Goal: Participate in discussion: Engage in conversation with other users on a specific topic

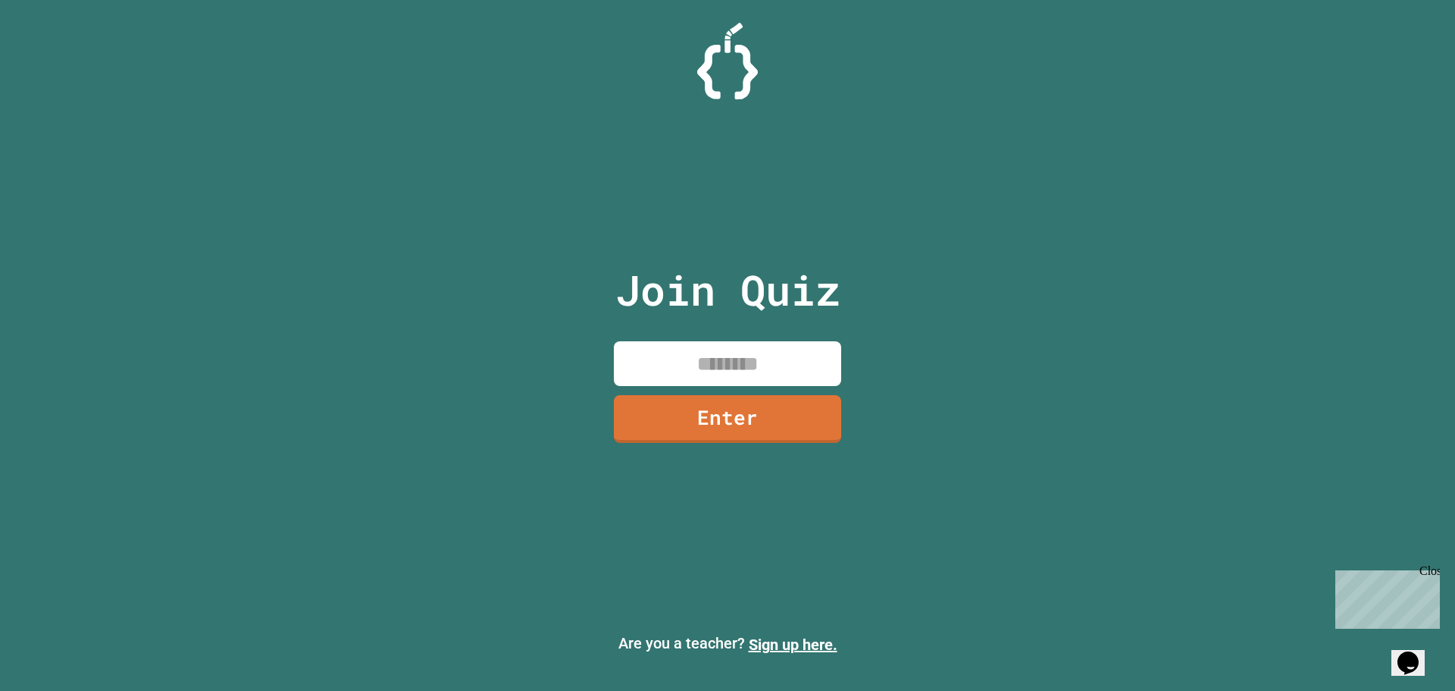
click at [715, 364] on input at bounding box center [727, 363] width 227 height 45
type input "********"
click at [765, 416] on link "Enter" at bounding box center [727, 416] width 211 height 50
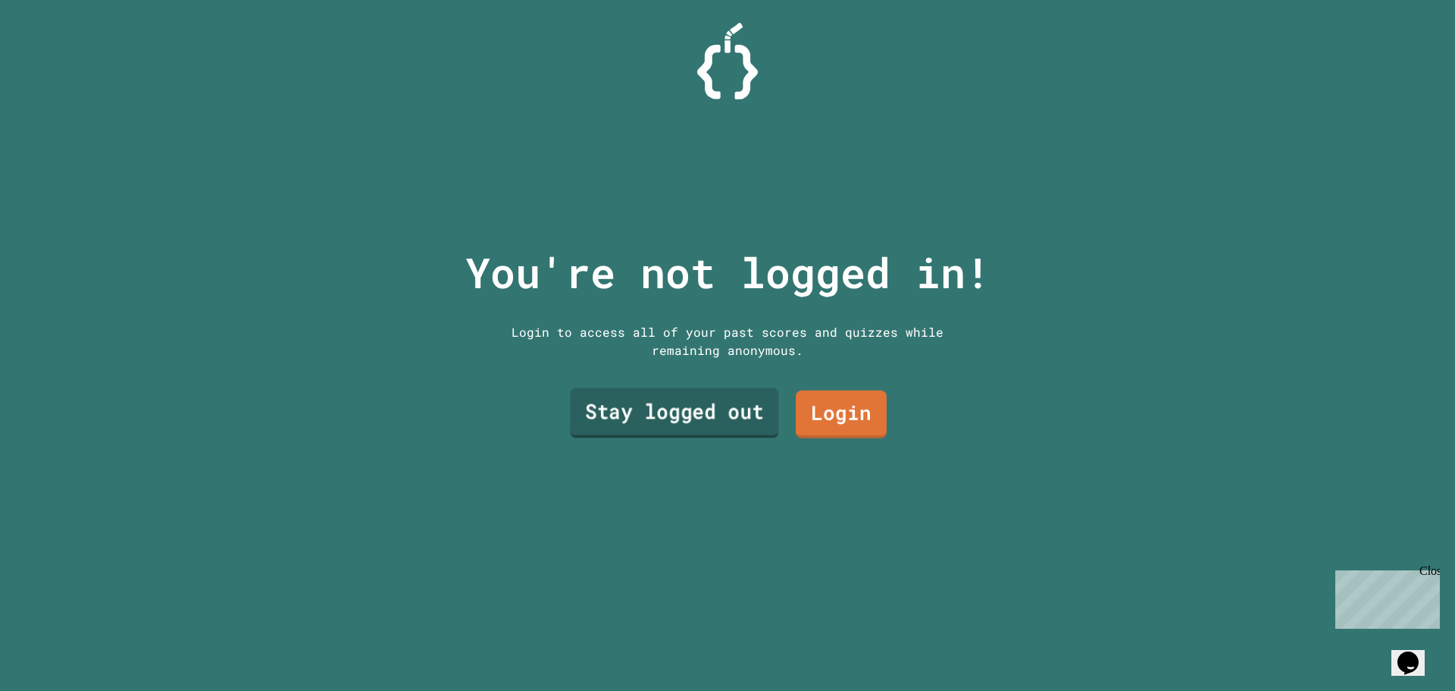
click at [726, 406] on link "Stay logged out" at bounding box center [674, 413] width 208 height 50
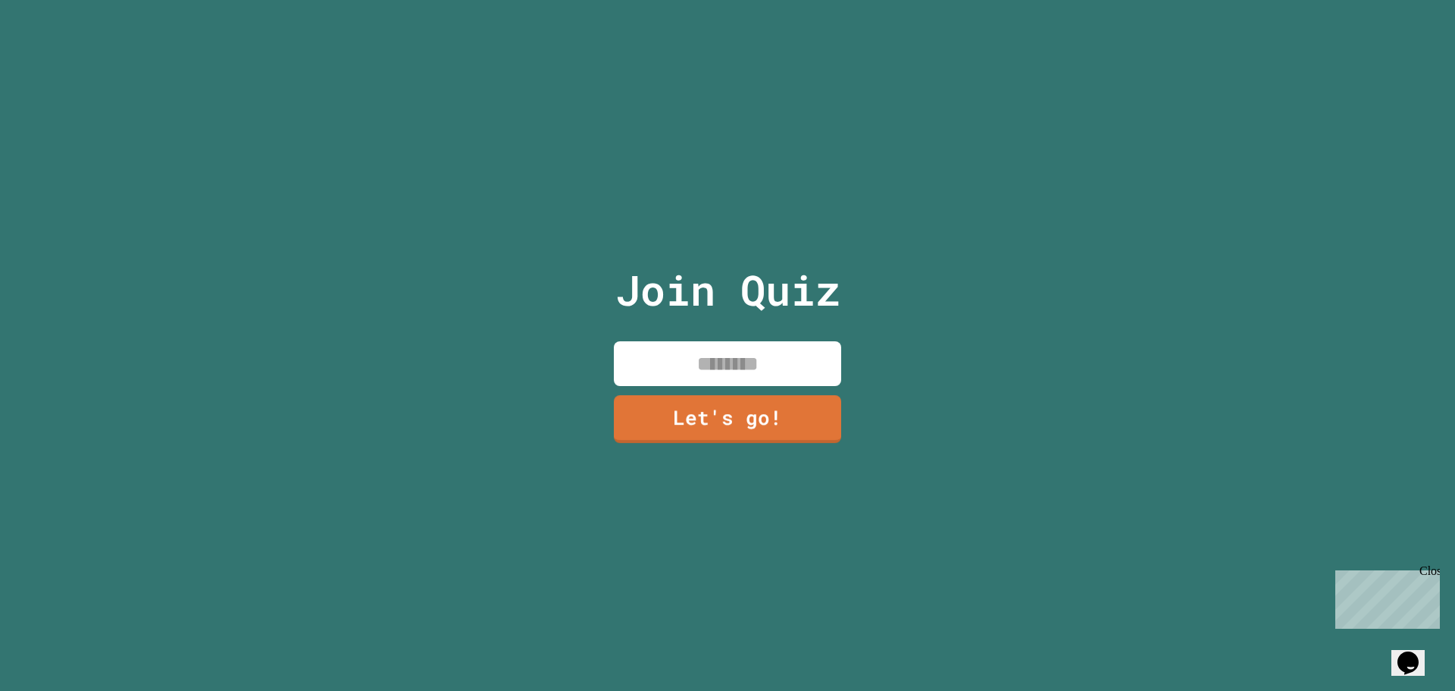
click at [749, 352] on input at bounding box center [727, 363] width 227 height 45
type input "******"
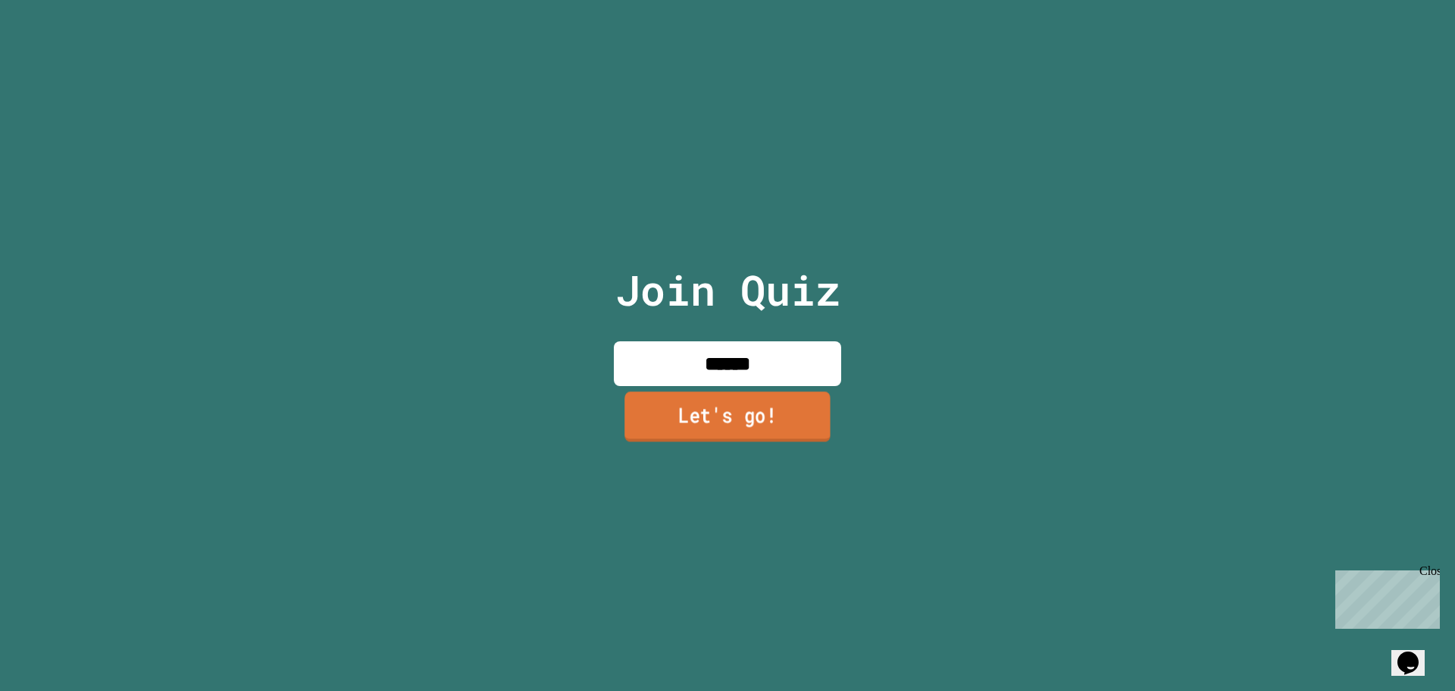
click at [718, 422] on link "Let's go!" at bounding box center [728, 416] width 206 height 50
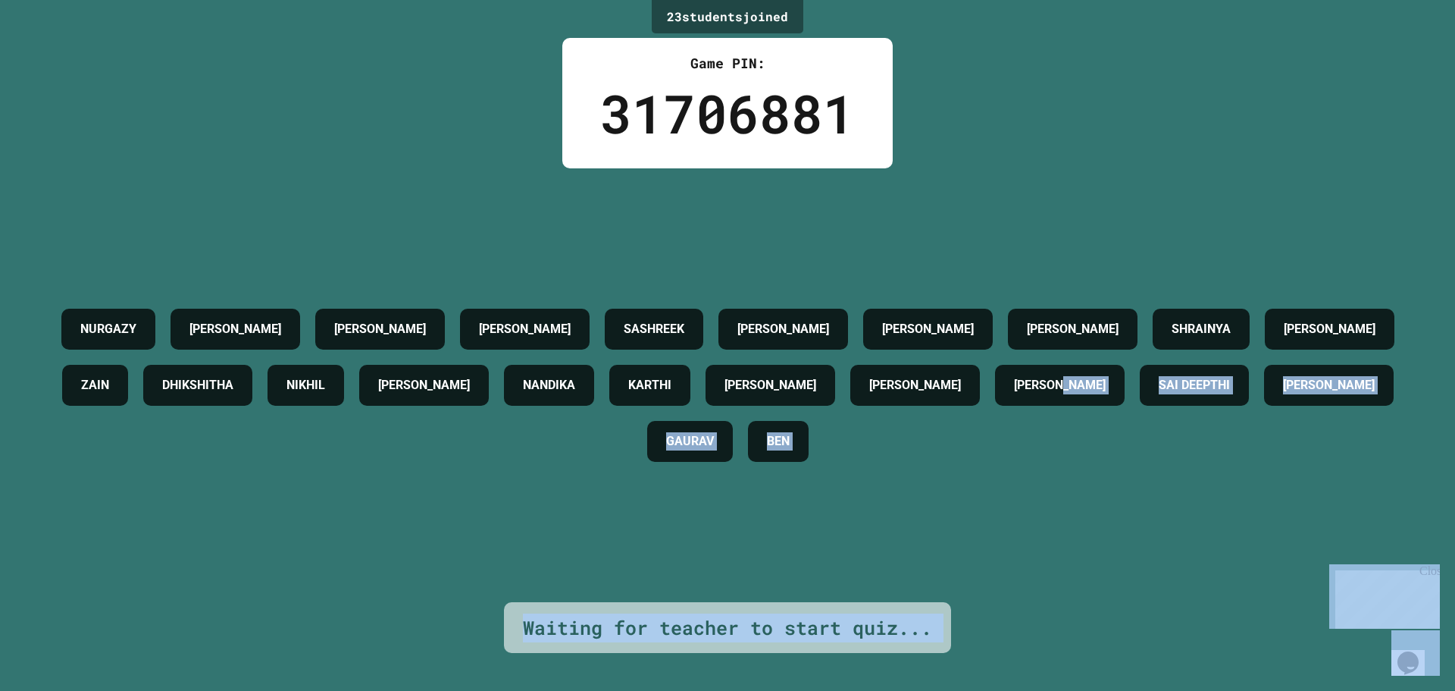
drag, startPoint x: 2766, startPoint y: 1127, endPoint x: 1433, endPoint y: 565, distance: 1446.8
click at [1389, 519] on div "[PERSON_NAME] [PERSON_NAME] [PERSON_NAME] [PERSON_NAME] SHRAINYA [PERSON_NAME] …" at bounding box center [728, 385] width 1380 height 434
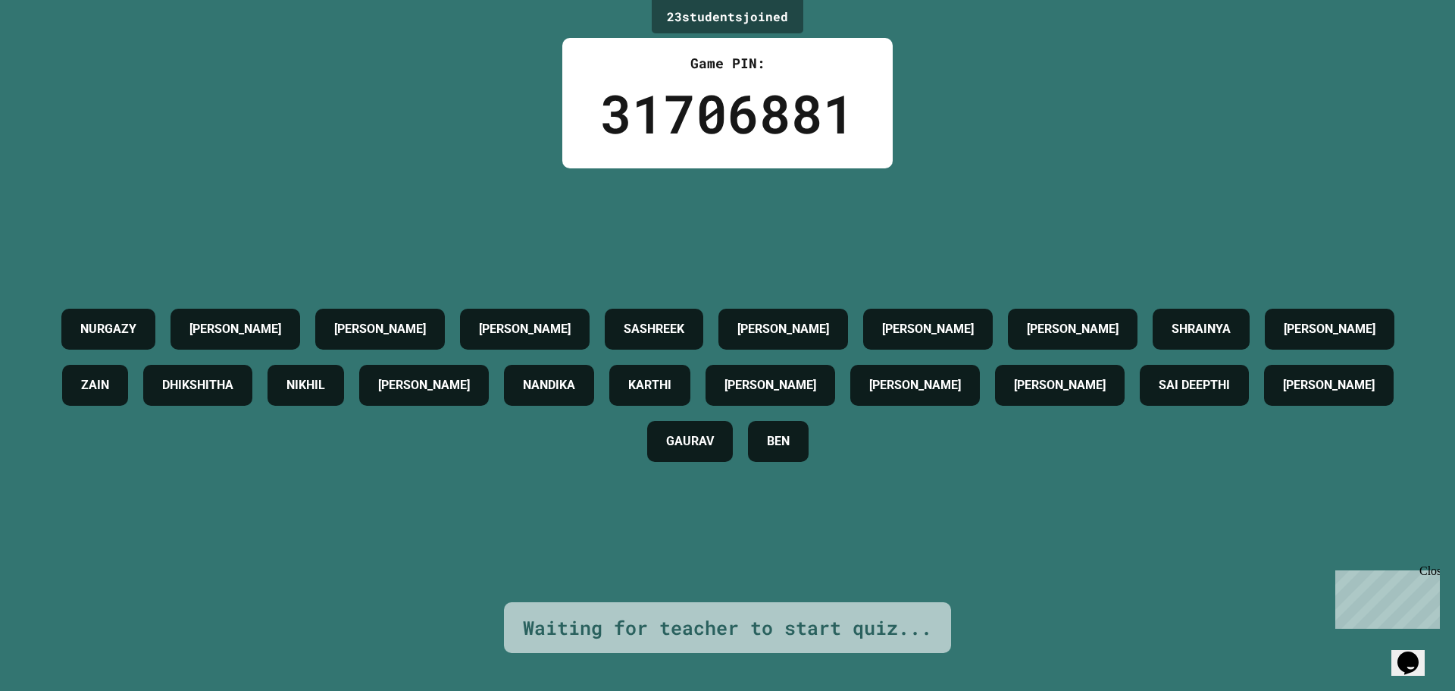
click at [1436, 565] on div "Close" at bounding box center [1429, 573] width 19 height 19
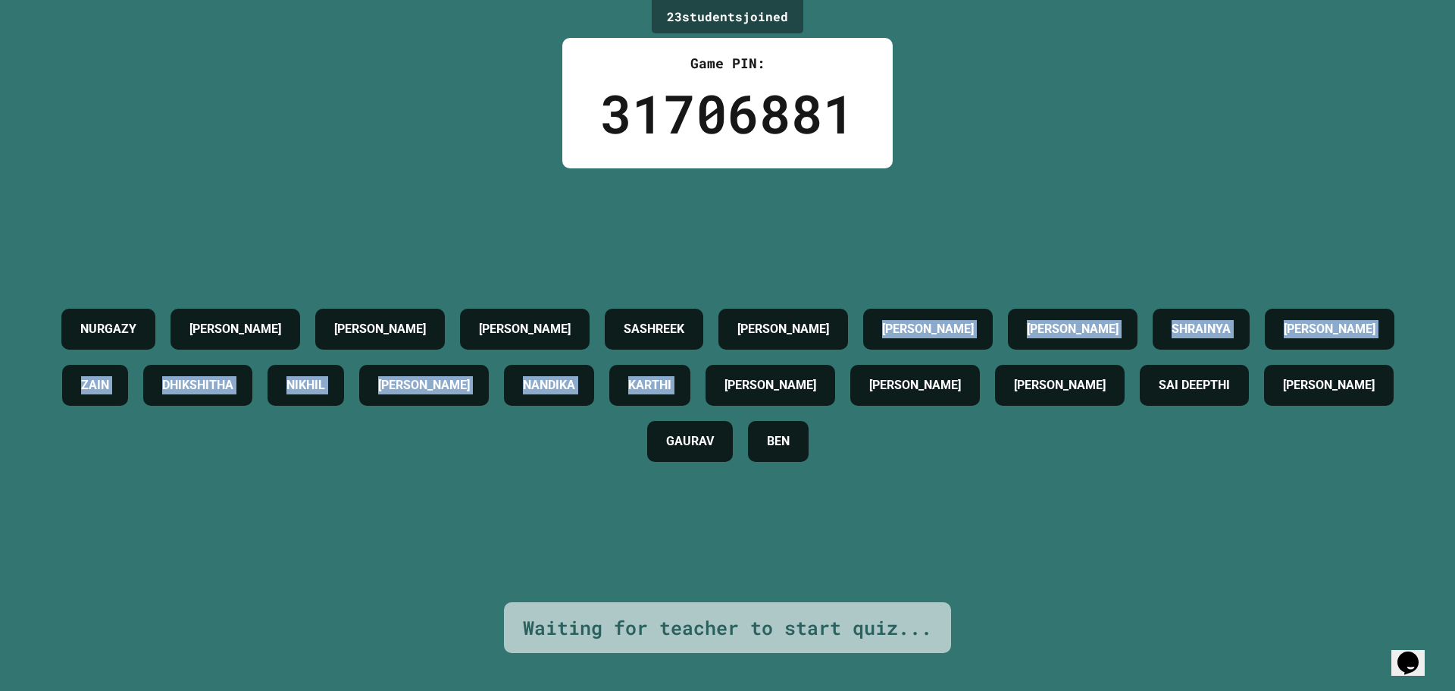
drag, startPoint x: 965, startPoint y: 343, endPoint x: 1010, endPoint y: 361, distance: 48.0
click at [1010, 361] on div "[PERSON_NAME] [PERSON_NAME] [PERSON_NAME] [PERSON_NAME] SHRAINYA [PERSON_NAME] …" at bounding box center [728, 385] width 1380 height 168
click at [973, 301] on div "[PERSON_NAME] [PERSON_NAME] [PERSON_NAME] [PERSON_NAME] SHRAINYA [PERSON_NAME] …" at bounding box center [728, 385] width 1380 height 168
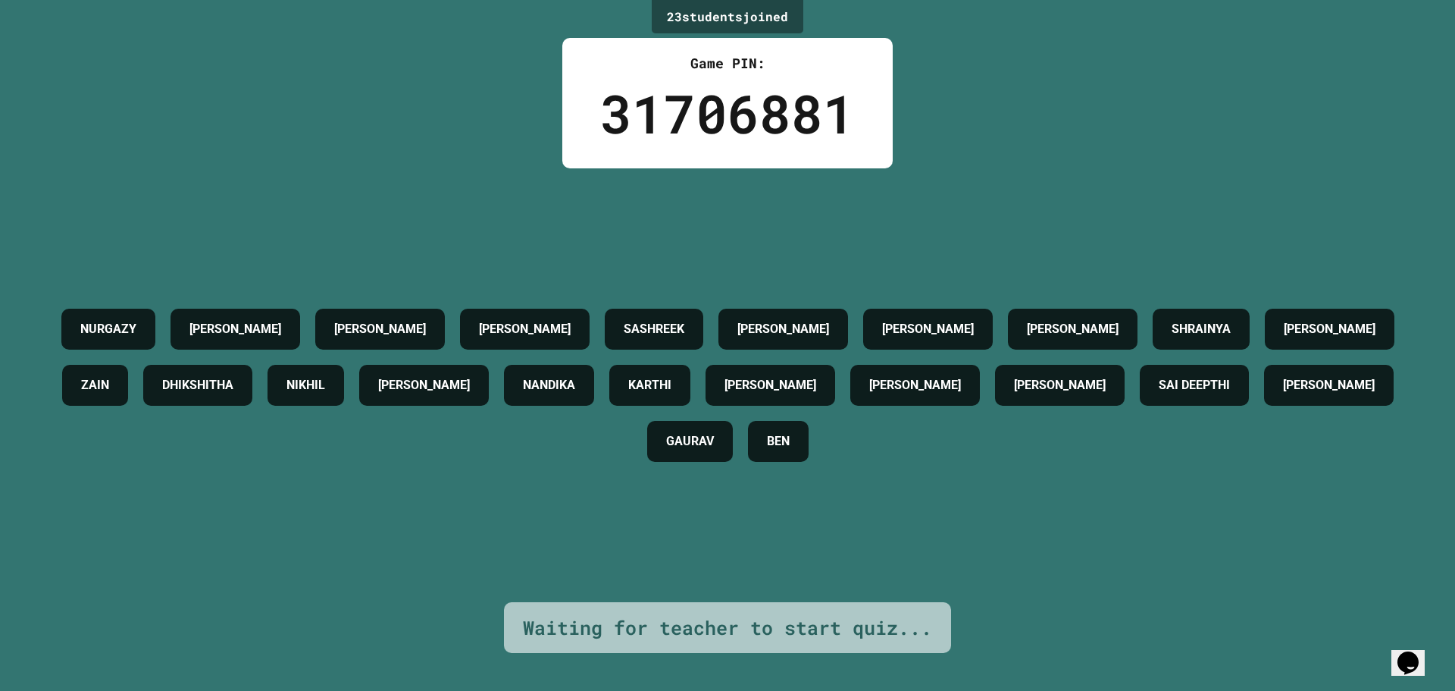
drag, startPoint x: 994, startPoint y: 311, endPoint x: 969, endPoint y: 313, distance: 25.1
click at [969, 320] on h4 "[PERSON_NAME]" at bounding box center [928, 329] width 92 height 18
click at [956, 320] on h4 "[PERSON_NAME]" at bounding box center [928, 329] width 92 height 18
drag, startPoint x: 941, startPoint y: 318, endPoint x: 1007, endPoint y: 318, distance: 65.2
click at [993, 318] on div "[PERSON_NAME]" at bounding box center [928, 329] width 130 height 41
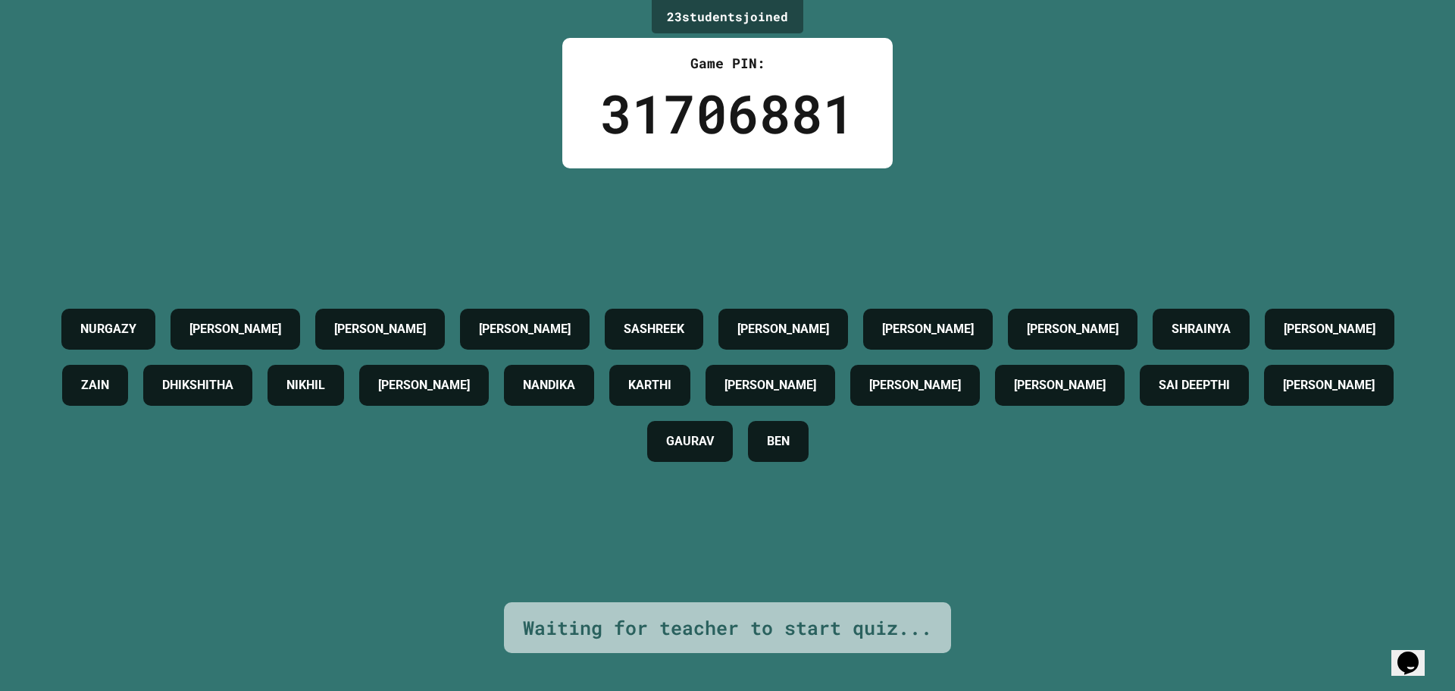
click at [974, 320] on h4 "[PERSON_NAME]" at bounding box center [928, 329] width 92 height 18
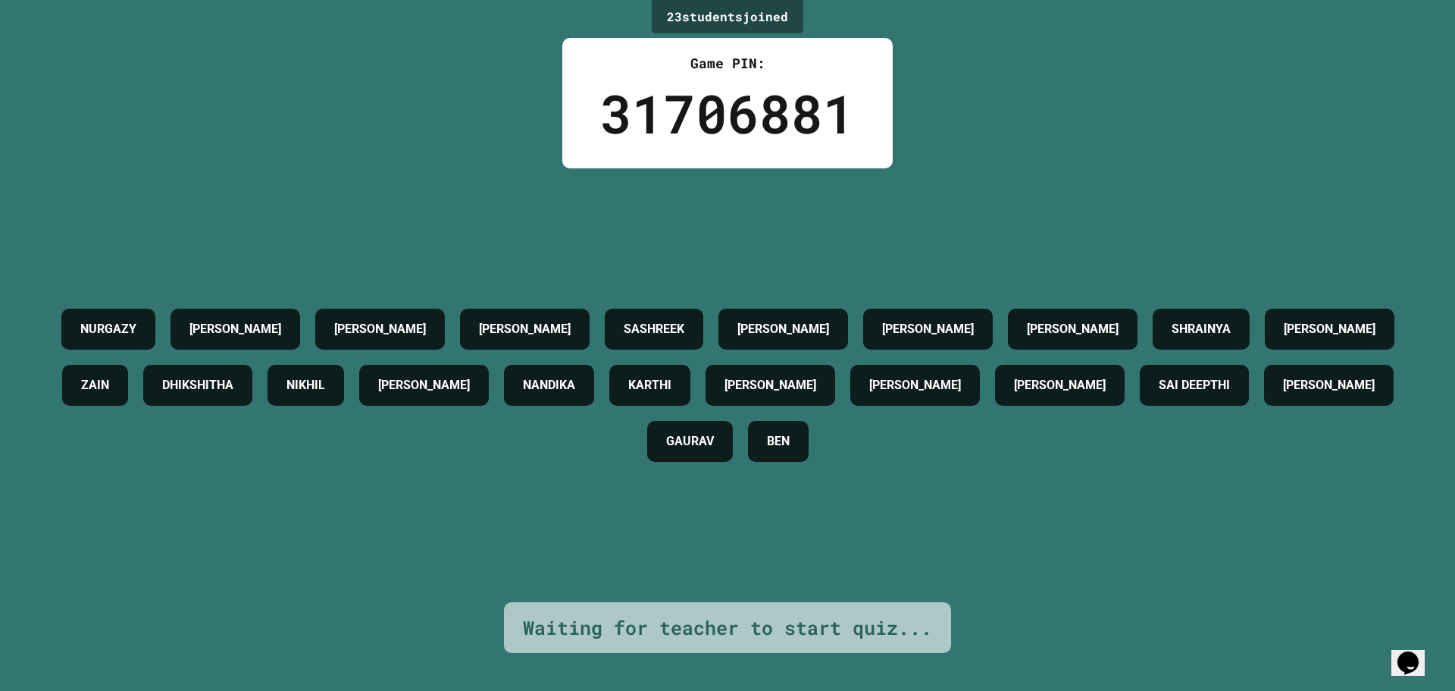
click at [974, 320] on h4 "[PERSON_NAME]" at bounding box center [928, 329] width 92 height 18
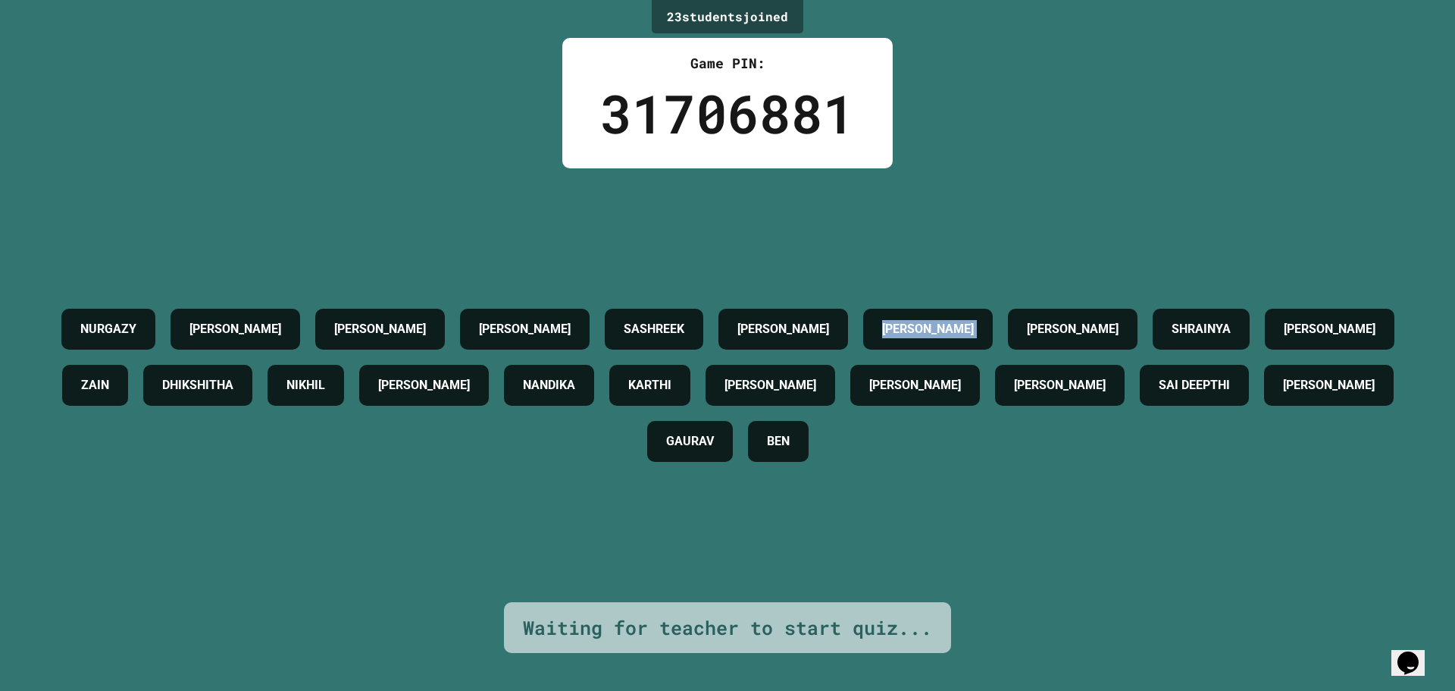
click at [974, 320] on h4 "[PERSON_NAME]" at bounding box center [928, 329] width 92 height 18
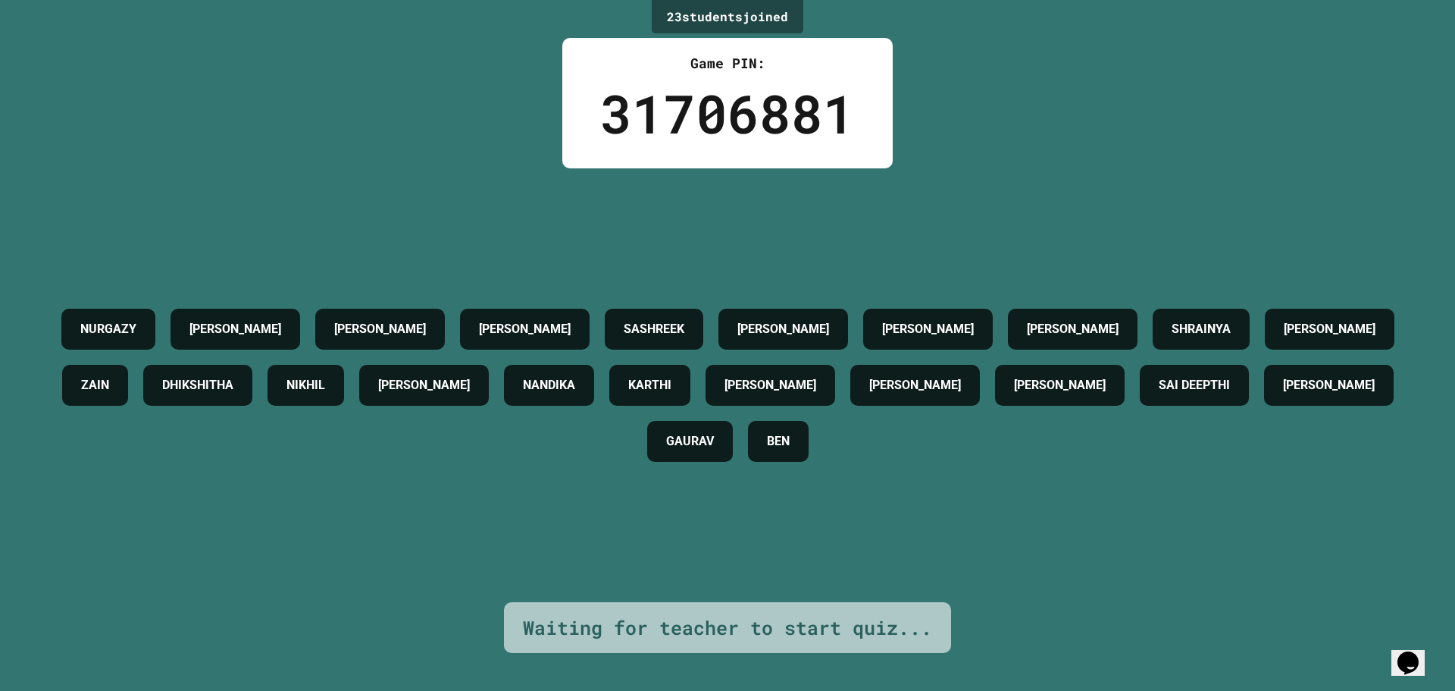
click at [974, 320] on h4 "[PERSON_NAME]" at bounding box center [928, 329] width 92 height 18
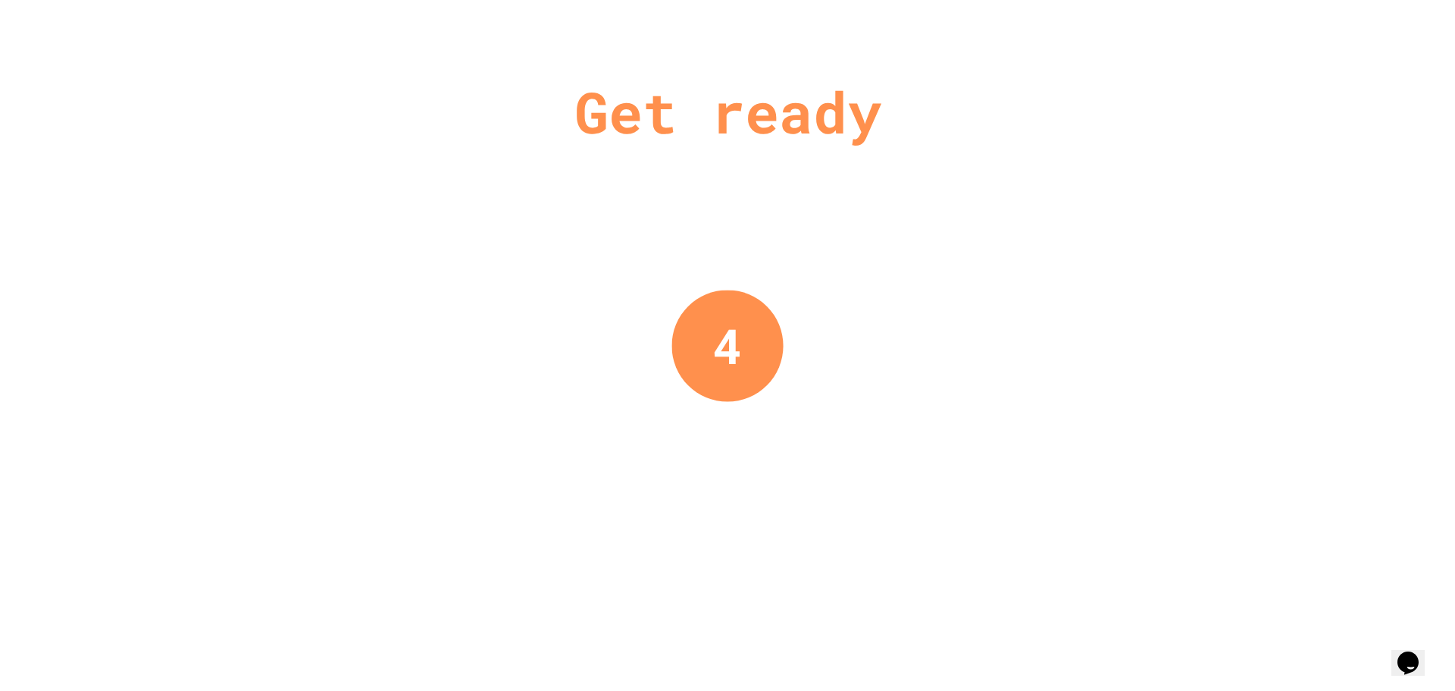
click at [1005, 313] on div "Get ready 4" at bounding box center [727, 345] width 1455 height 691
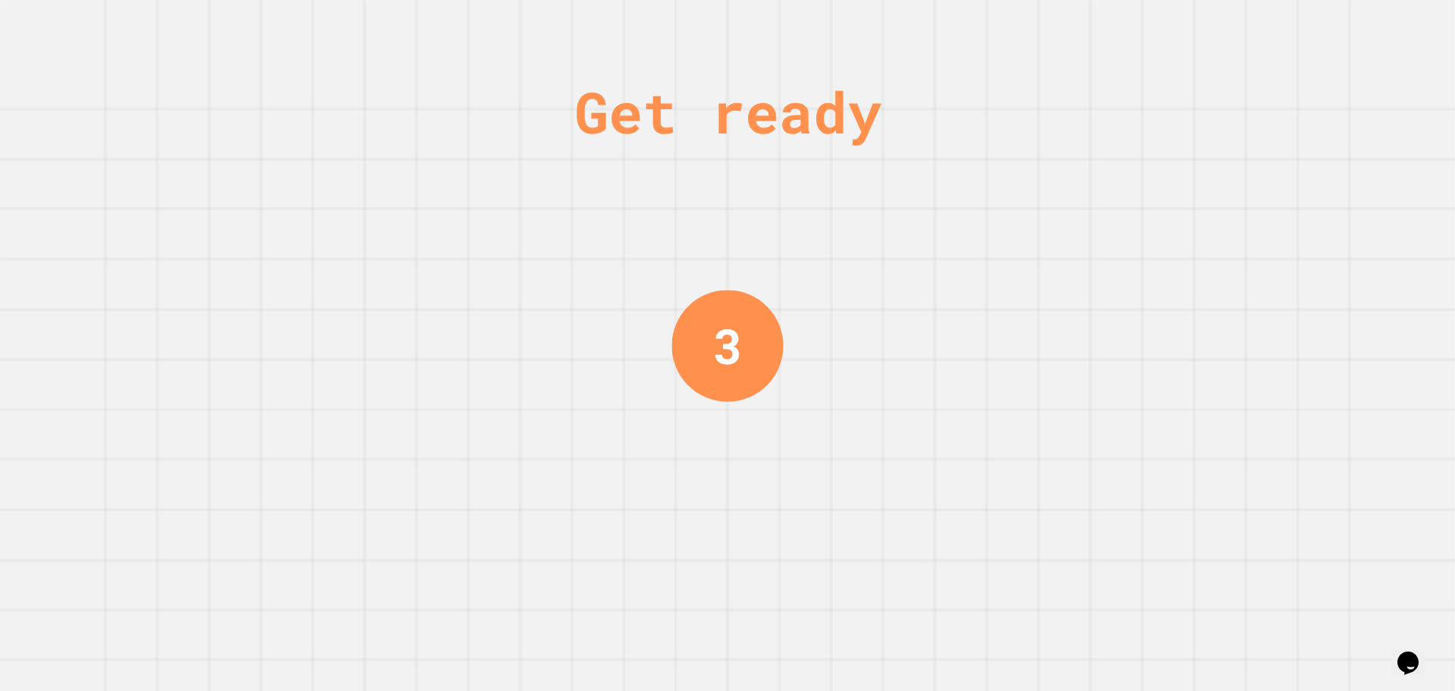
click at [1005, 313] on div "Get ready 3" at bounding box center [727, 345] width 1455 height 691
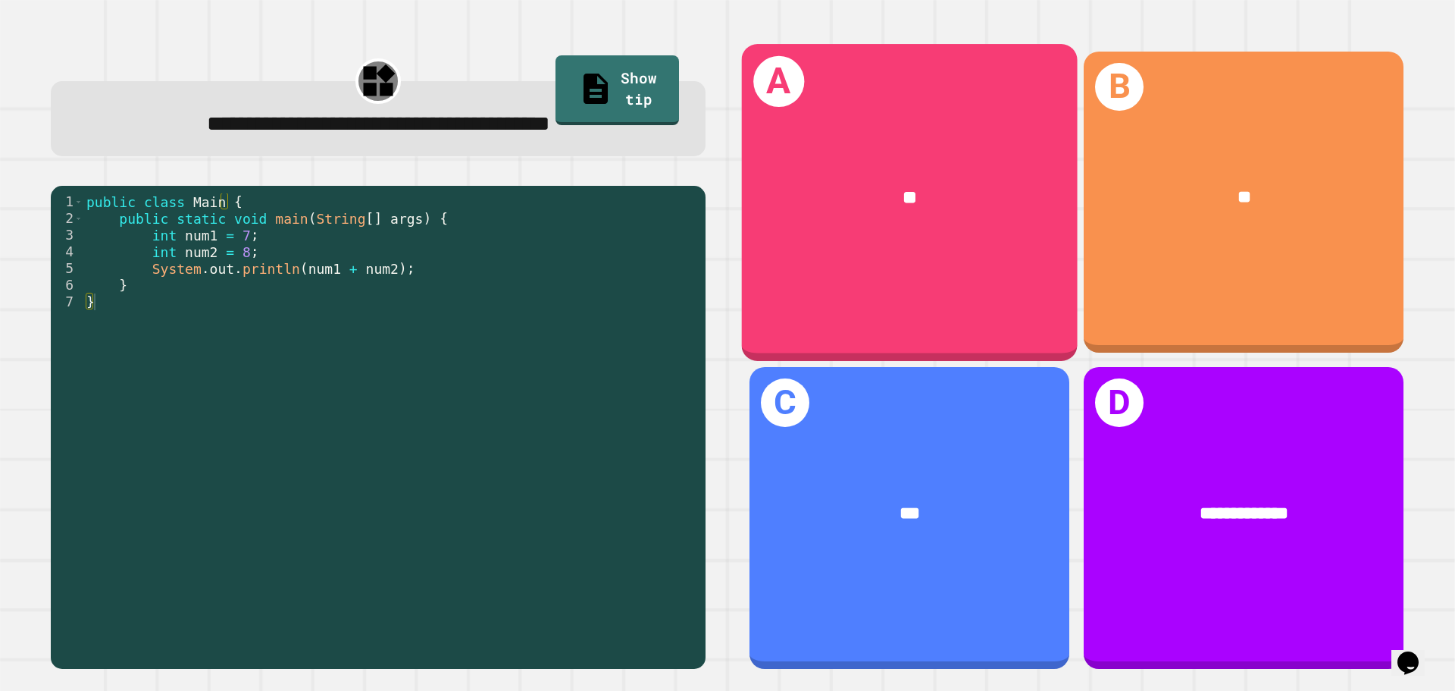
click at [827, 215] on div "**" at bounding box center [910, 198] width 336 height 102
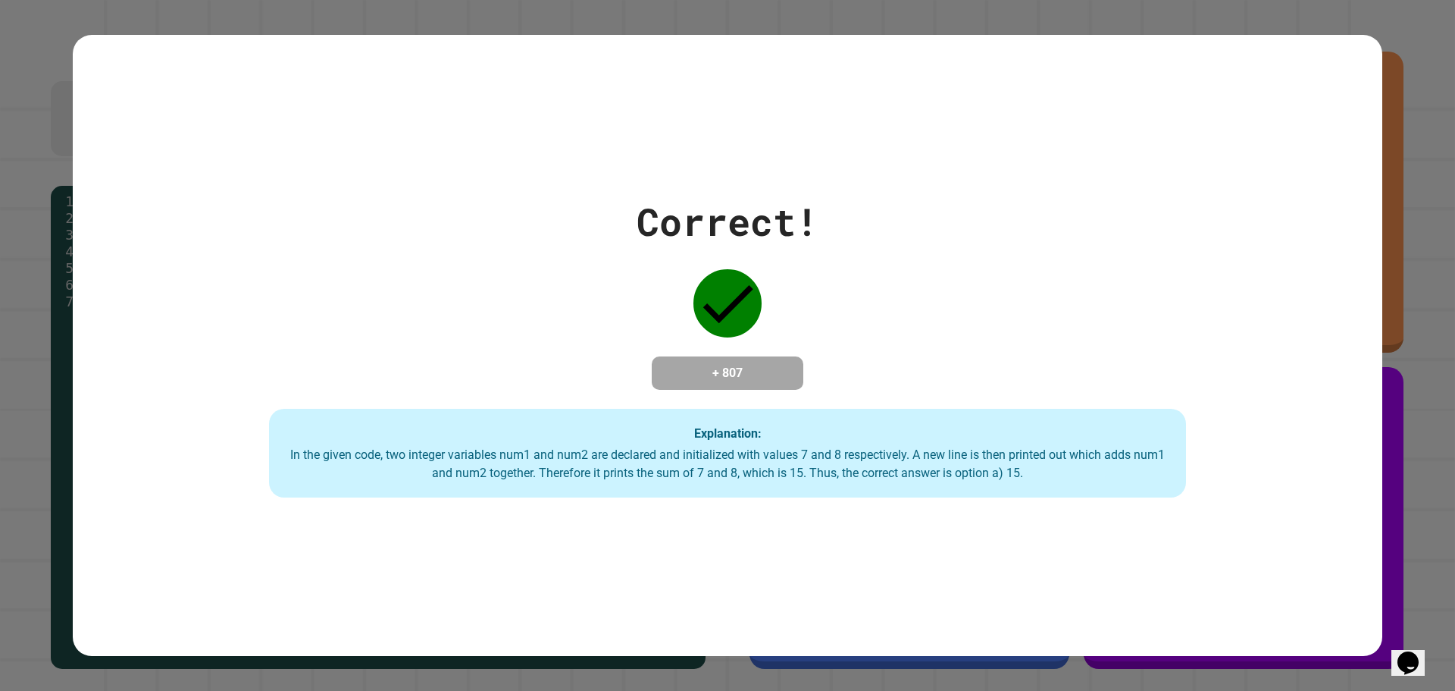
click at [1405, 381] on div "Correct! + 807 Explanation: In the given code, two integer variables num1 and n…" at bounding box center [727, 345] width 1455 height 691
click at [1407, 79] on div "Correct! + 807 Explanation: In the given code, two integer variables num1 and n…" at bounding box center [727, 345] width 1455 height 691
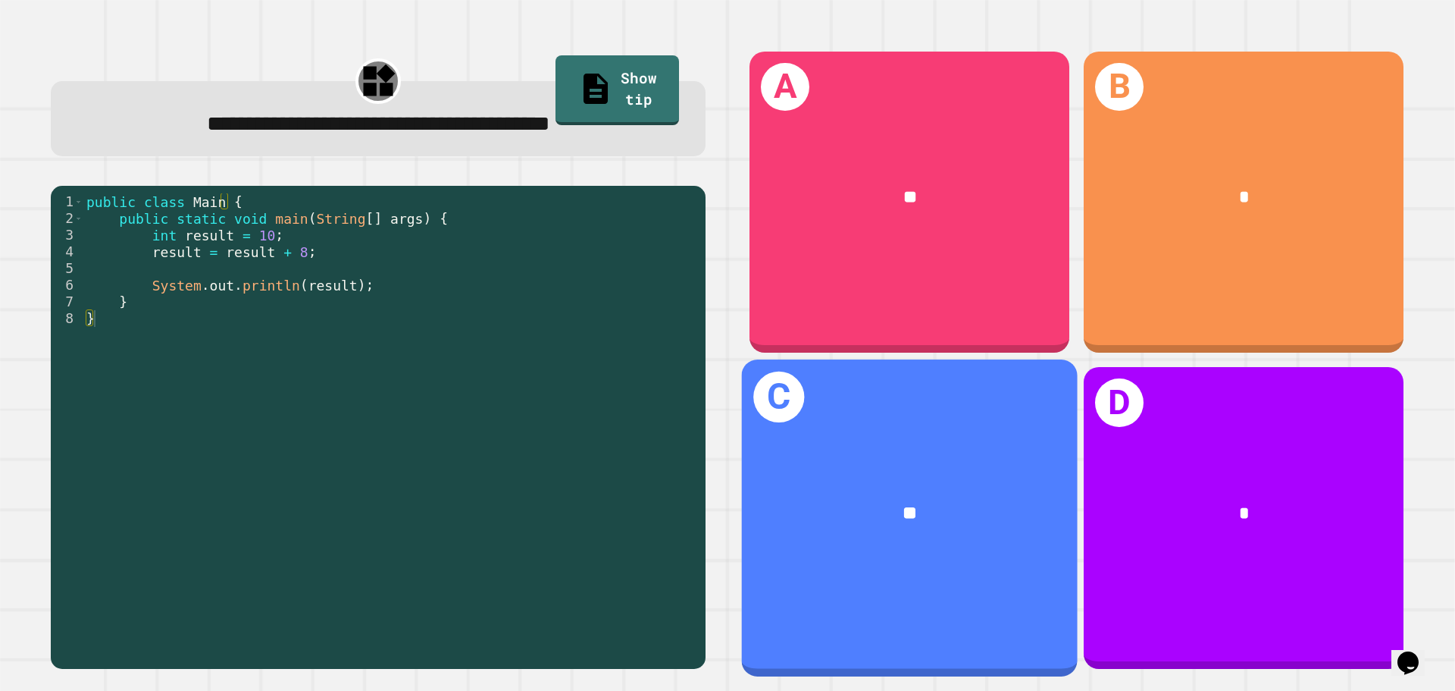
click at [977, 463] on div "**" at bounding box center [910, 514] width 336 height 102
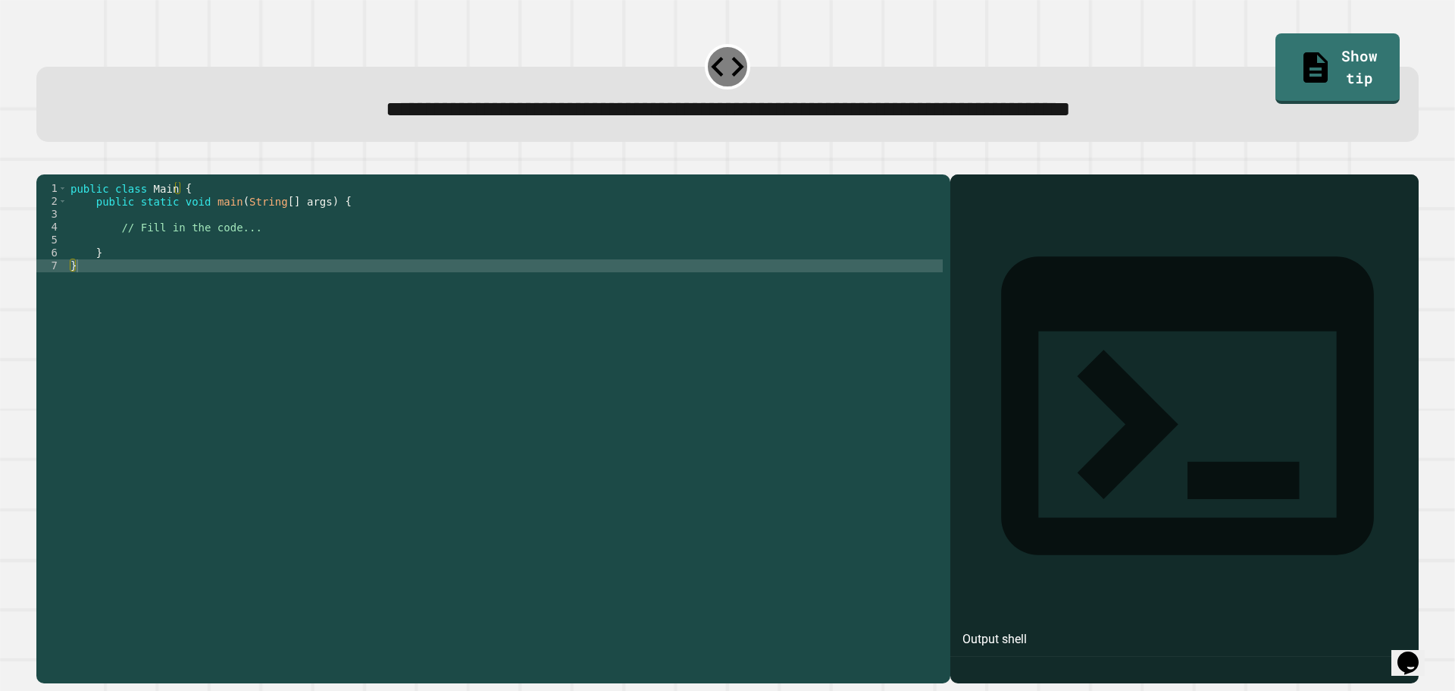
click at [719, 67] on icon at bounding box center [727, 66] width 39 height 39
drag, startPoint x: 751, startPoint y: 109, endPoint x: 766, endPoint y: 111, distance: 15.2
click at [766, 111] on span "**********" at bounding box center [728, 109] width 685 height 21
click at [641, 290] on div "public class Main { public static void main ( String [ ] args ) { // Fill in th…" at bounding box center [504, 414] width 875 height 464
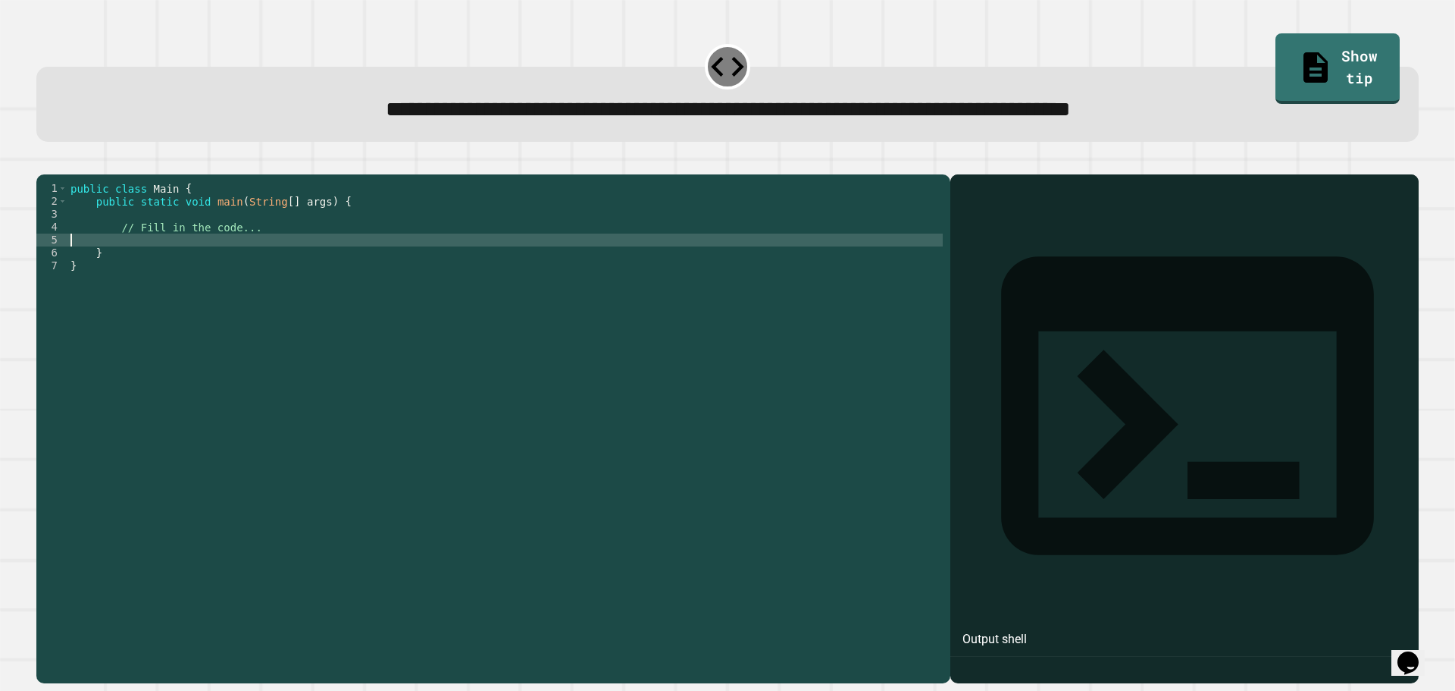
click at [627, 259] on div "public class Main { public static void main ( String [ ] args ) { // Fill in th…" at bounding box center [504, 414] width 875 height 464
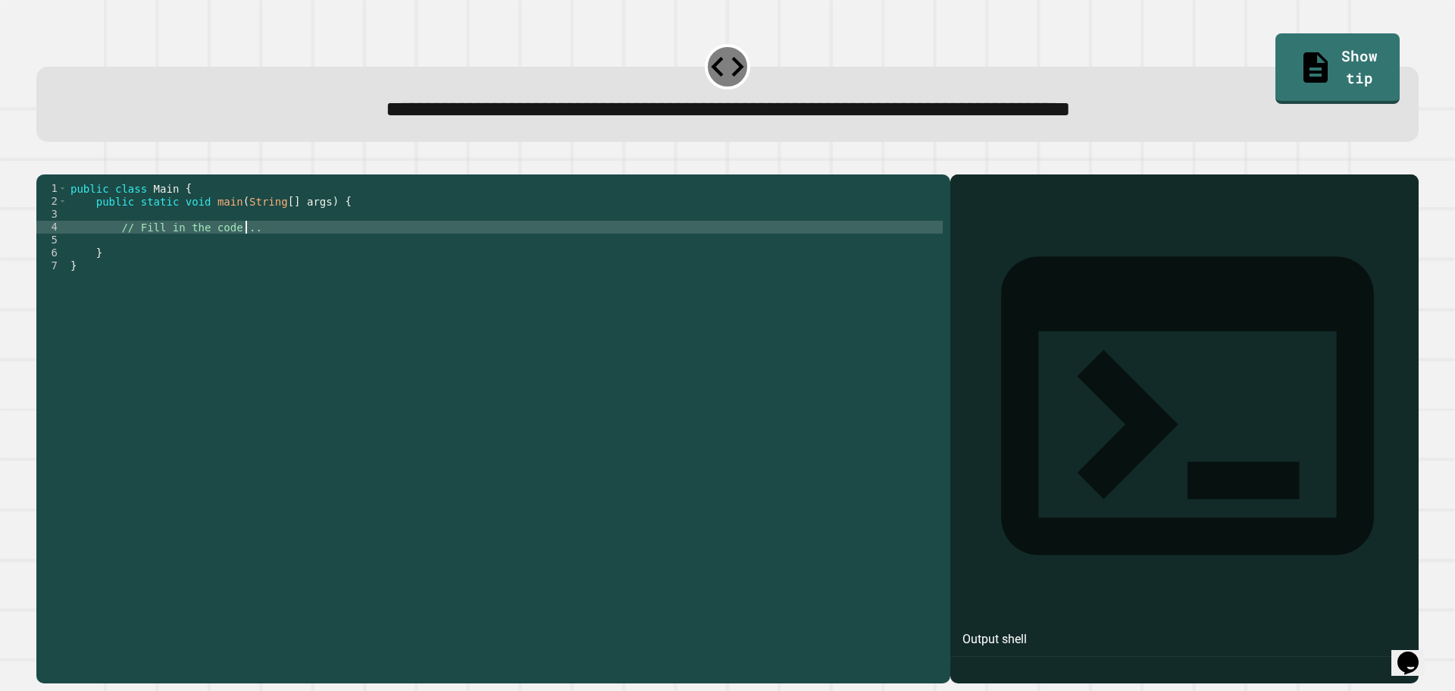
click at [620, 254] on div "public class Main { public static void main ( String [ ] args ) { // Fill in th…" at bounding box center [504, 414] width 875 height 464
type textarea "*"
click at [1364, 43] on link "Show tip" at bounding box center [1338, 68] width 124 height 72
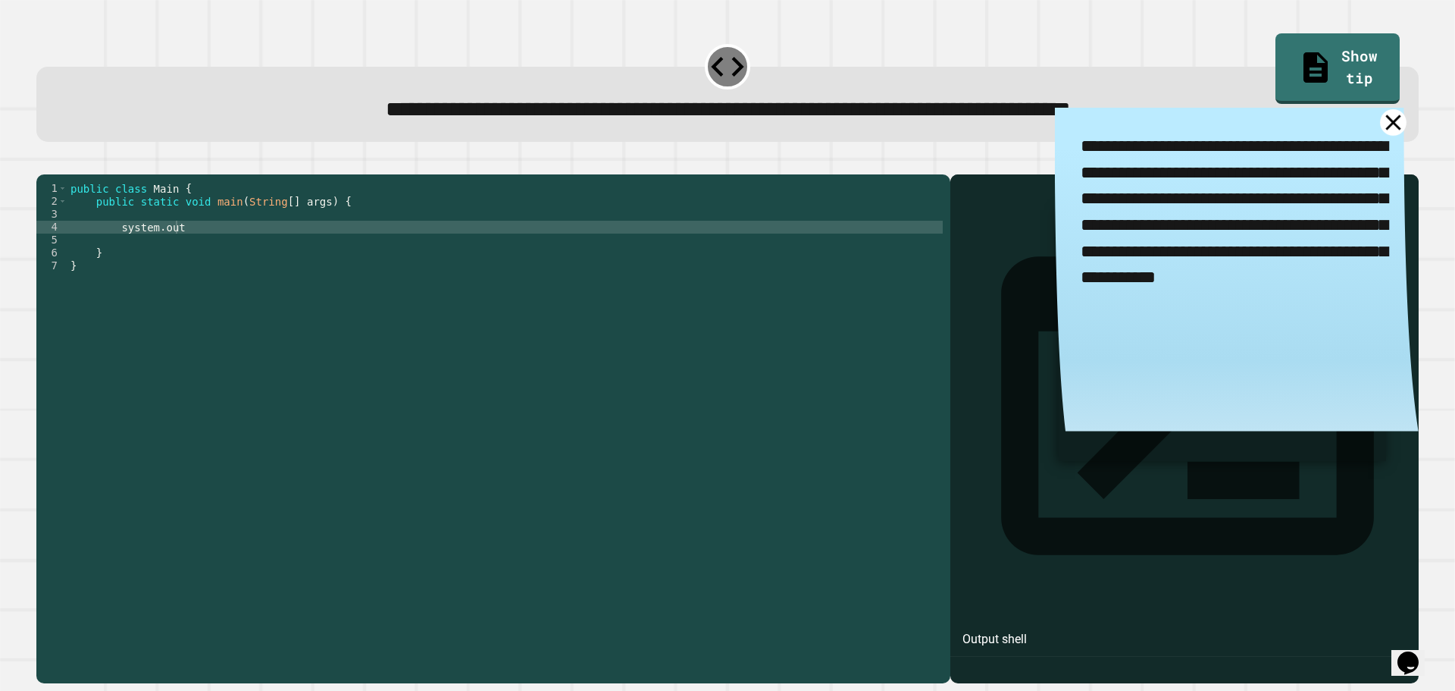
click at [1386, 126] on icon at bounding box center [1393, 121] width 15 height 15
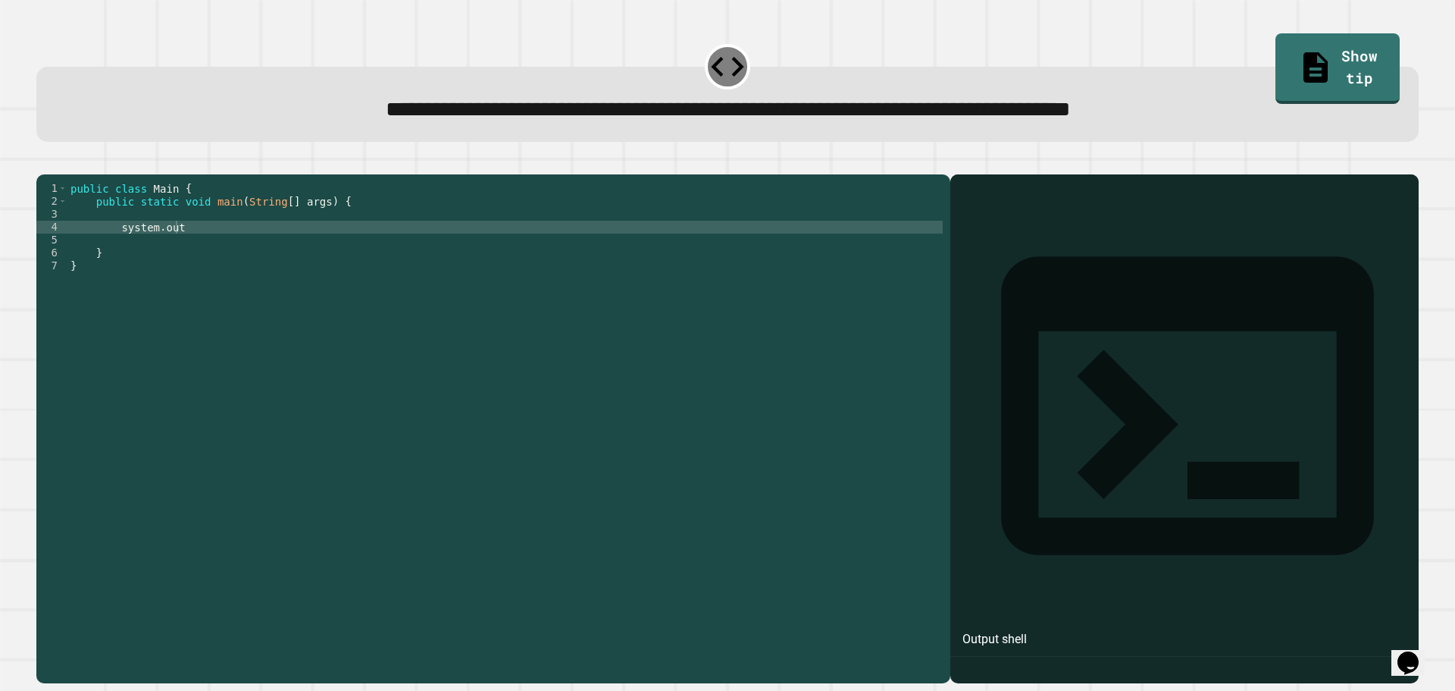
click at [259, 252] on div "public class Main { public static void main ( String [ ] args ) { system . out …" at bounding box center [504, 414] width 875 height 464
type textarea "**********"
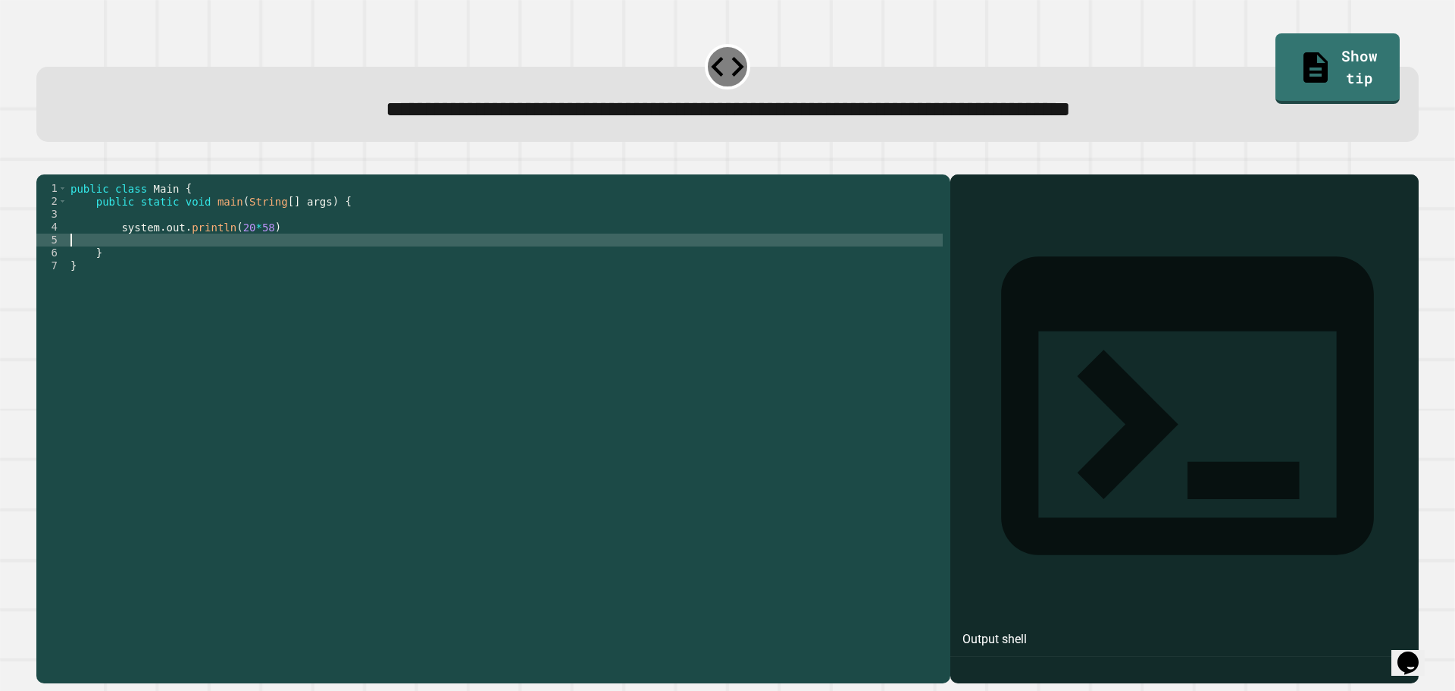
click at [74, 167] on div at bounding box center [727, 165] width 1383 height 18
click at [44, 162] on icon "button" at bounding box center [44, 162] width 0 height 0
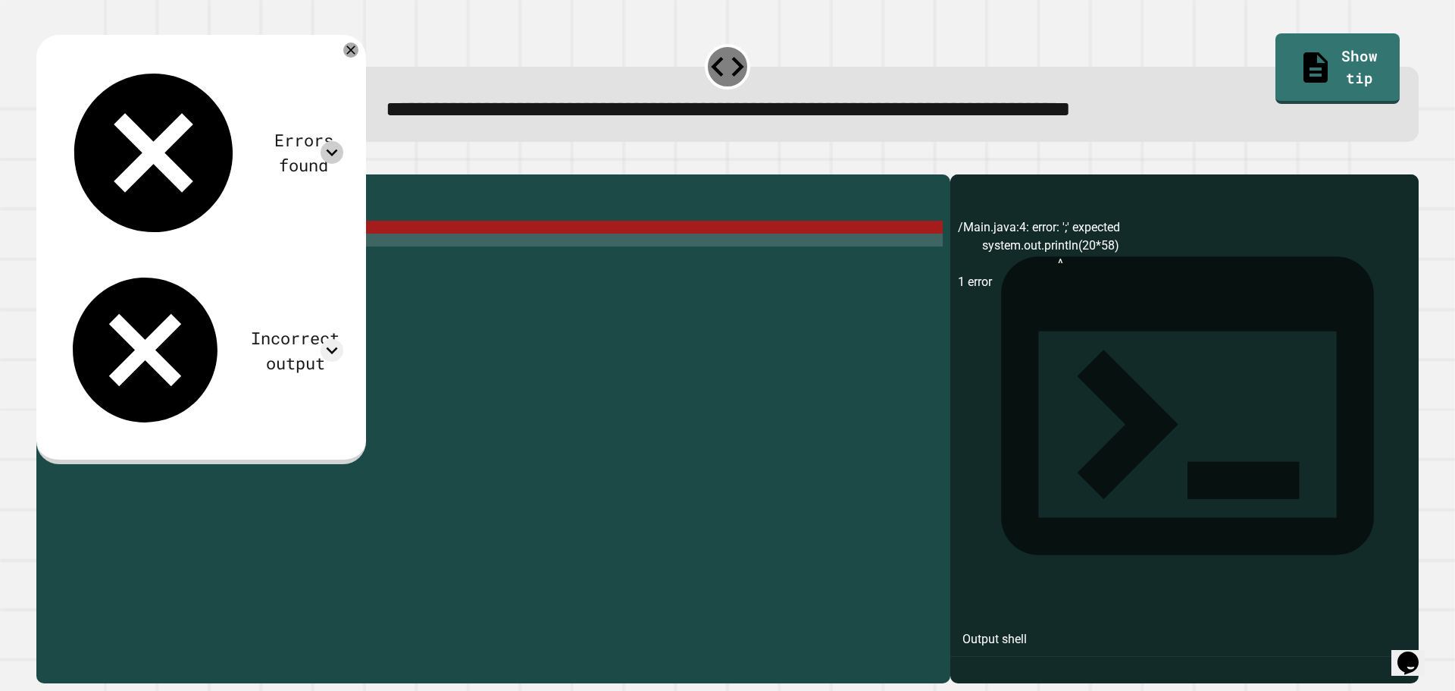
click at [343, 141] on icon at bounding box center [332, 152] width 23 height 23
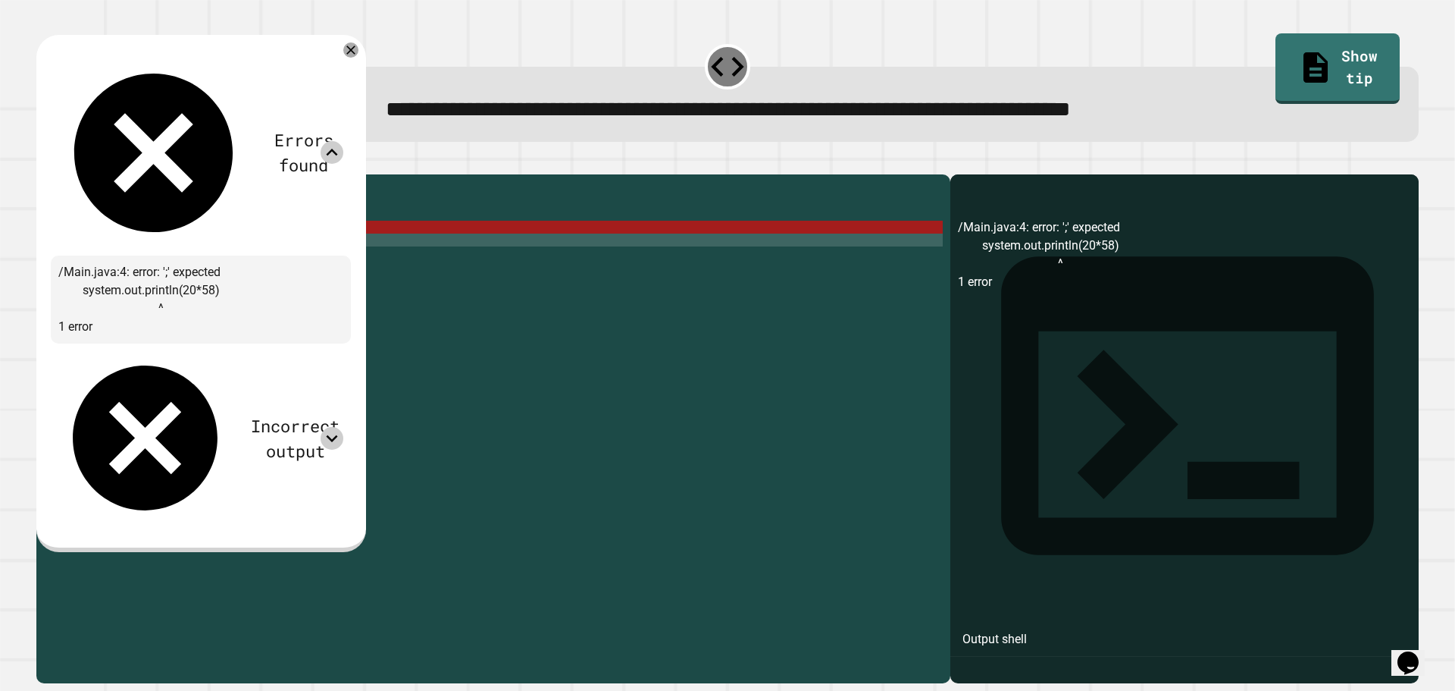
click at [343, 427] on icon at bounding box center [332, 438] width 23 height 23
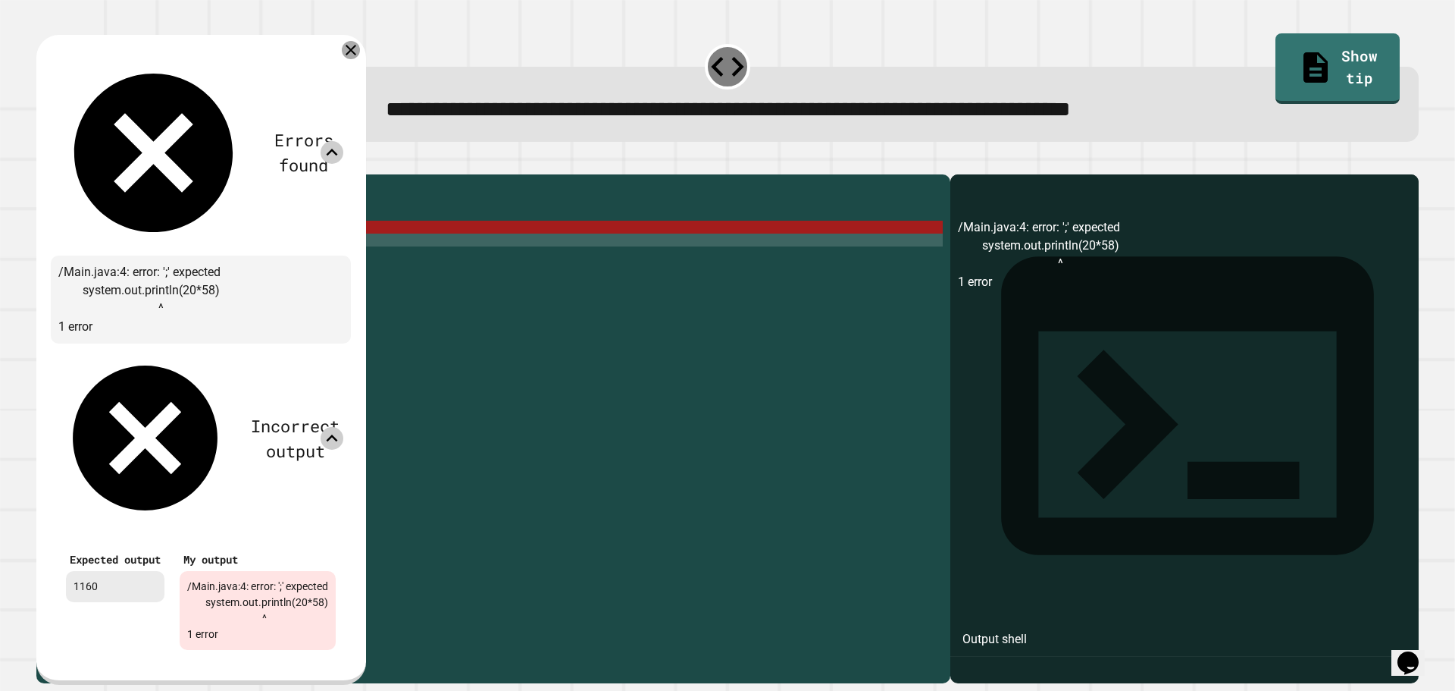
click at [360, 58] on icon at bounding box center [351, 50] width 18 height 18
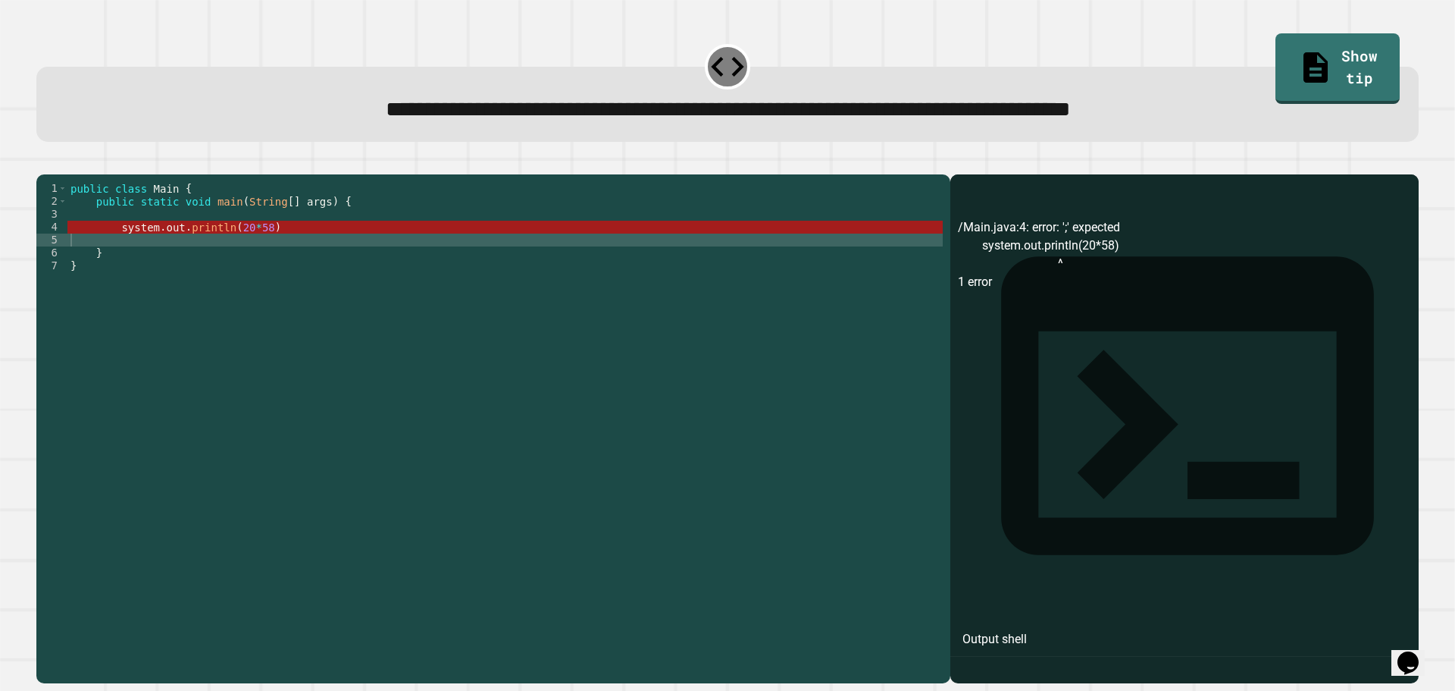
click at [315, 252] on div "public class Main { public static void main ( String [ ] args ) { system . out …" at bounding box center [504, 414] width 875 height 464
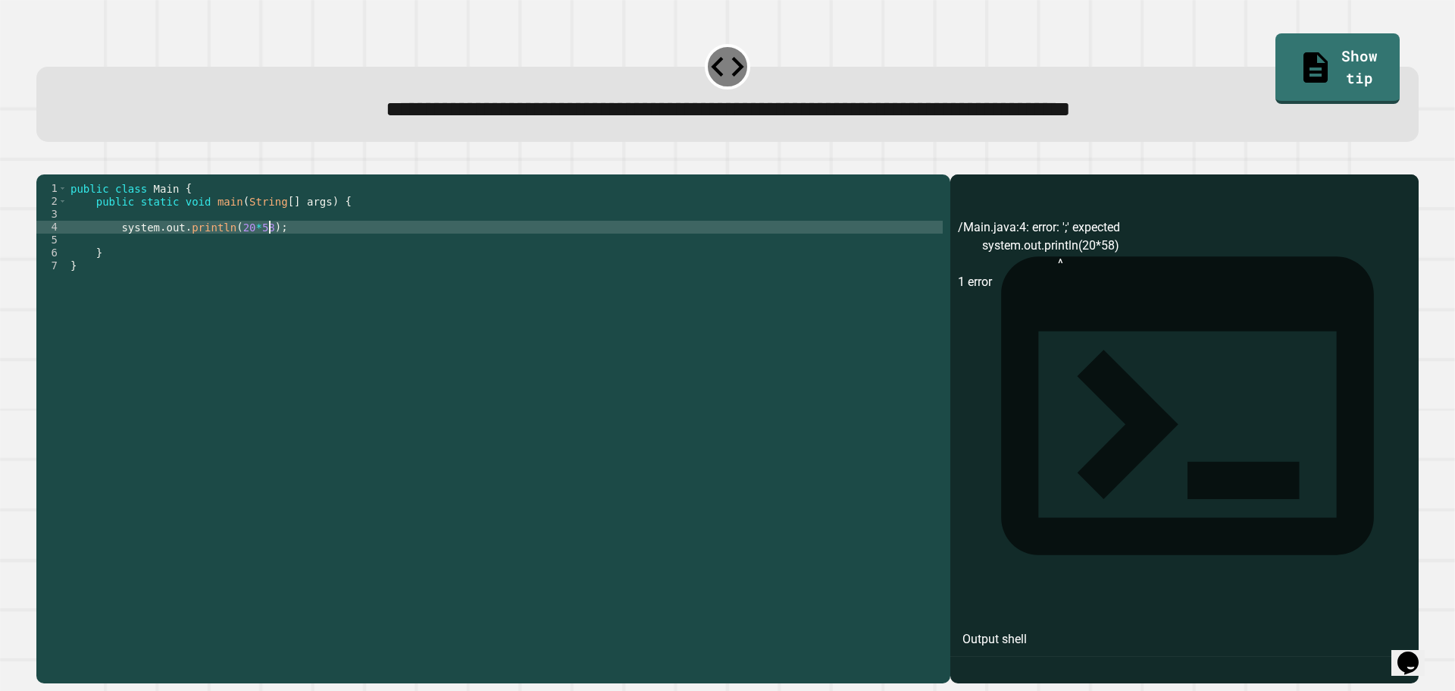
scroll to position [0, 13]
type textarea "**********"
click at [44, 162] on button "button" at bounding box center [44, 162] width 0 height 0
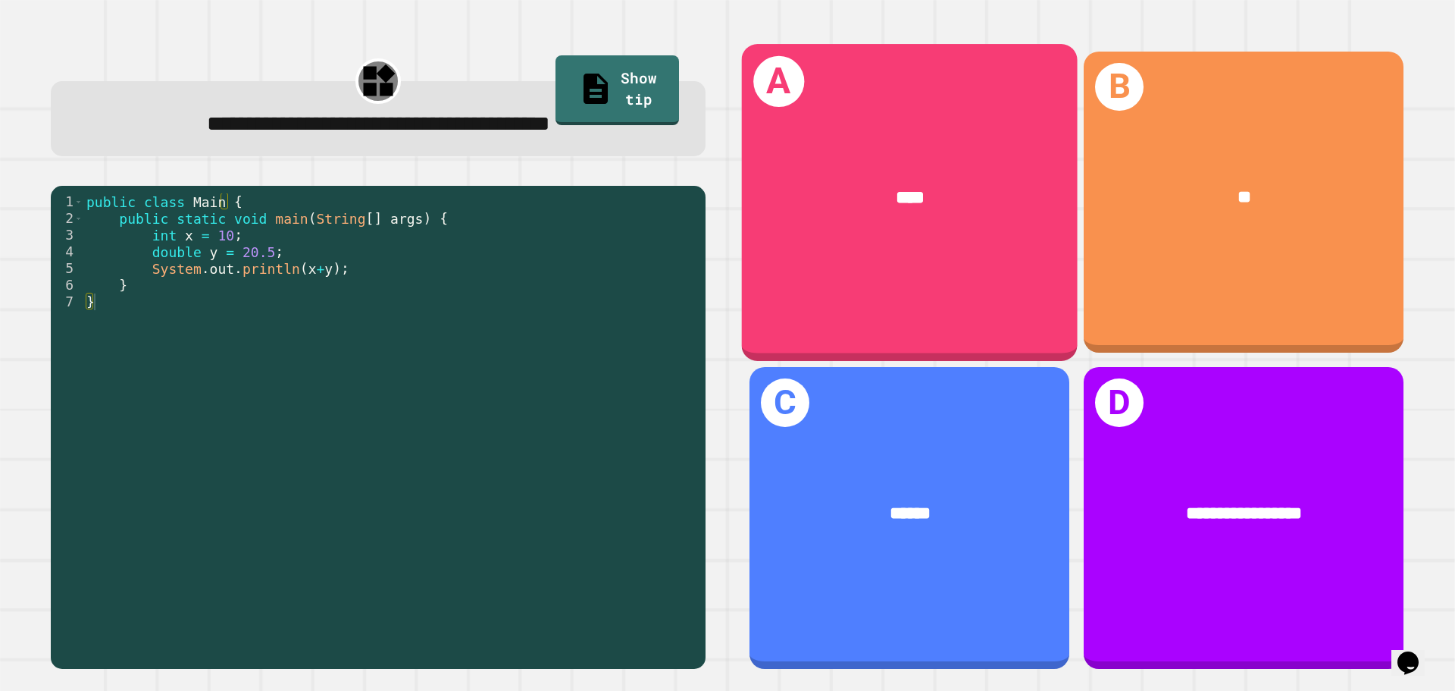
click at [855, 246] on div "A ****" at bounding box center [910, 202] width 336 height 316
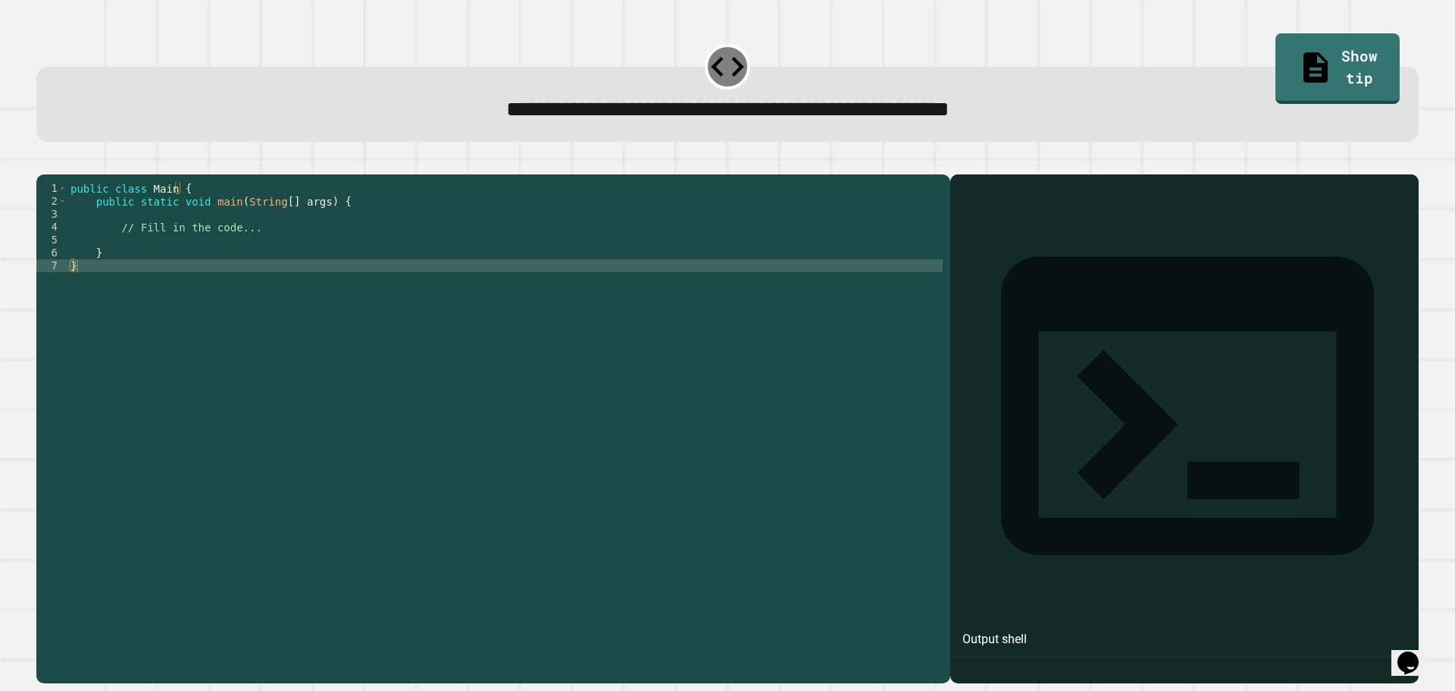
click at [289, 247] on div "public class Main { public static void main ( String [ ] args ) { // Fill in th…" at bounding box center [504, 414] width 875 height 464
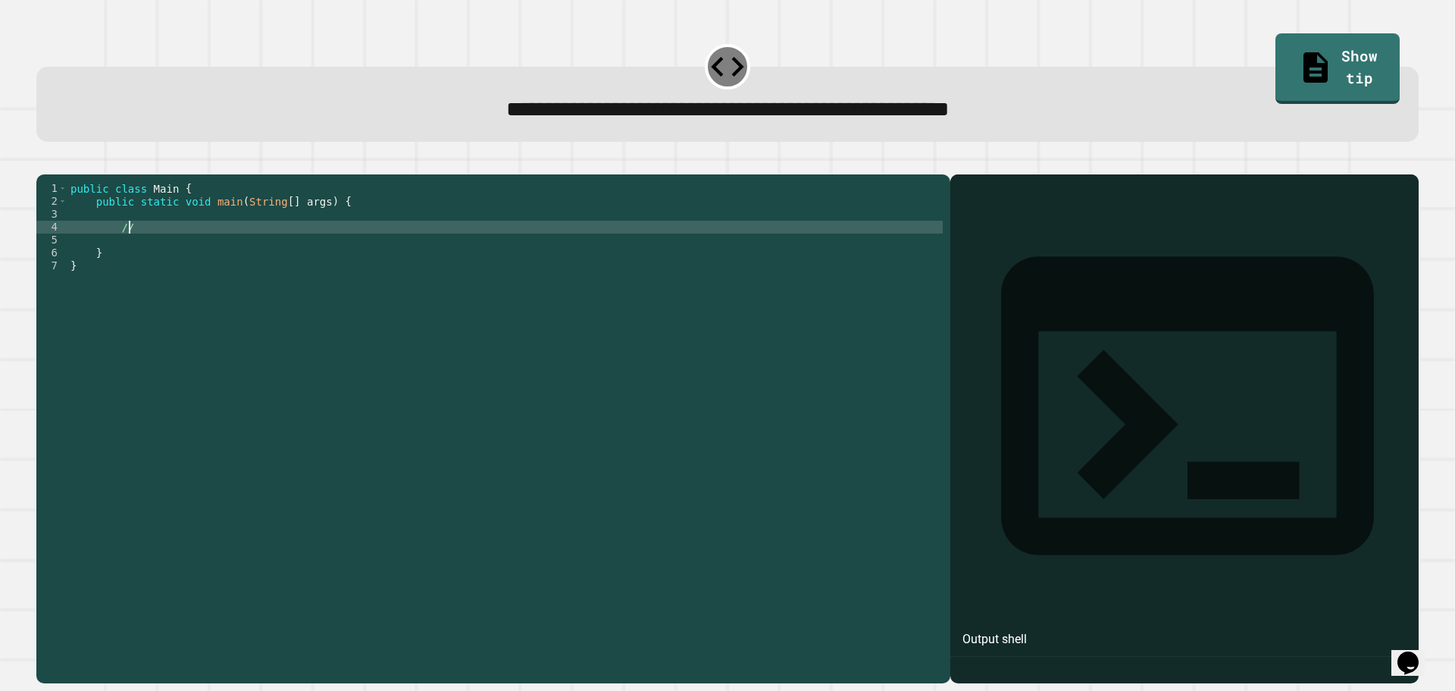
type textarea "*"
click at [287, 247] on div "public class Main { public static void main ( String [ ] args ) { int ( 917 / 7…" at bounding box center [504, 414] width 875 height 464
click at [116, 246] on div "public class Main { public static void main ( String [ ] args ) { int ( 917 / 7…" at bounding box center [504, 414] width 875 height 464
click at [202, 252] on div "public class Main { public static void main ( String [ ] args ) { int ( 917 / 7…" at bounding box center [504, 414] width 875 height 464
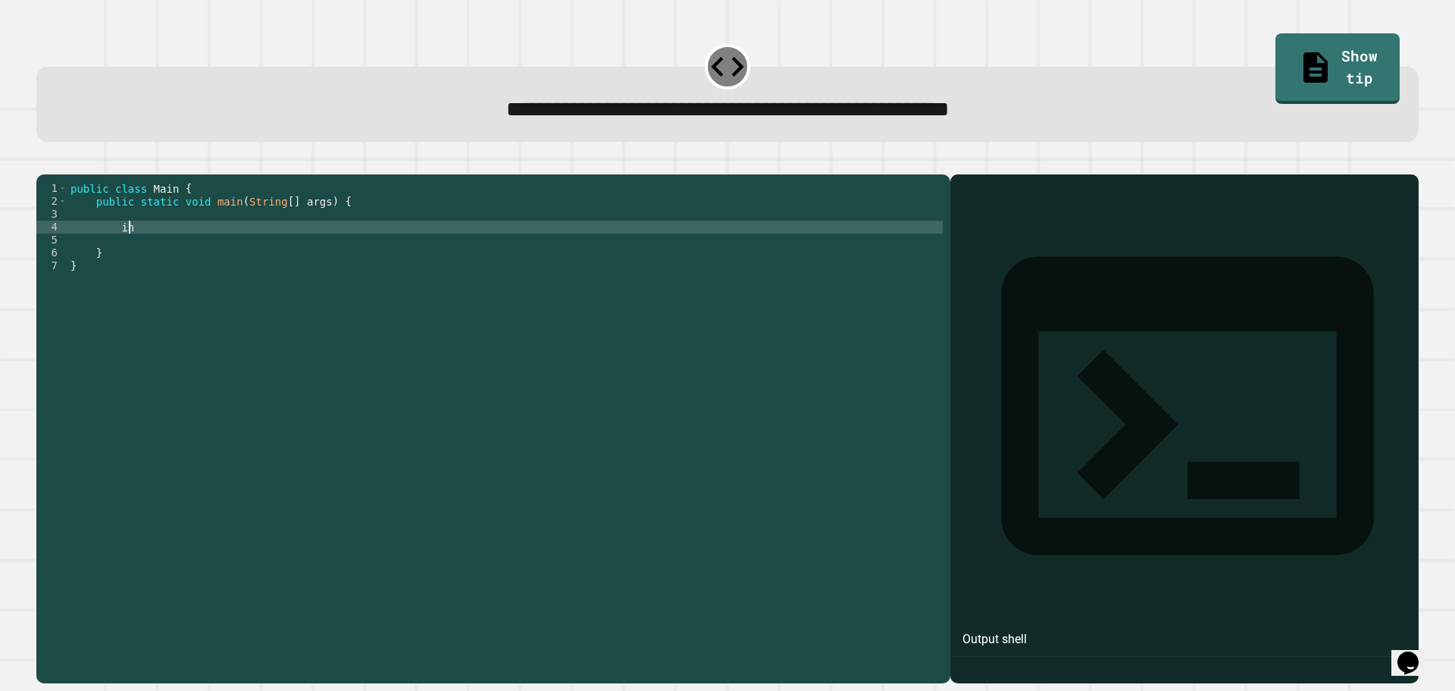
type textarea "*"
click at [58, 174] on icon "button" at bounding box center [54, 171] width 8 height 11
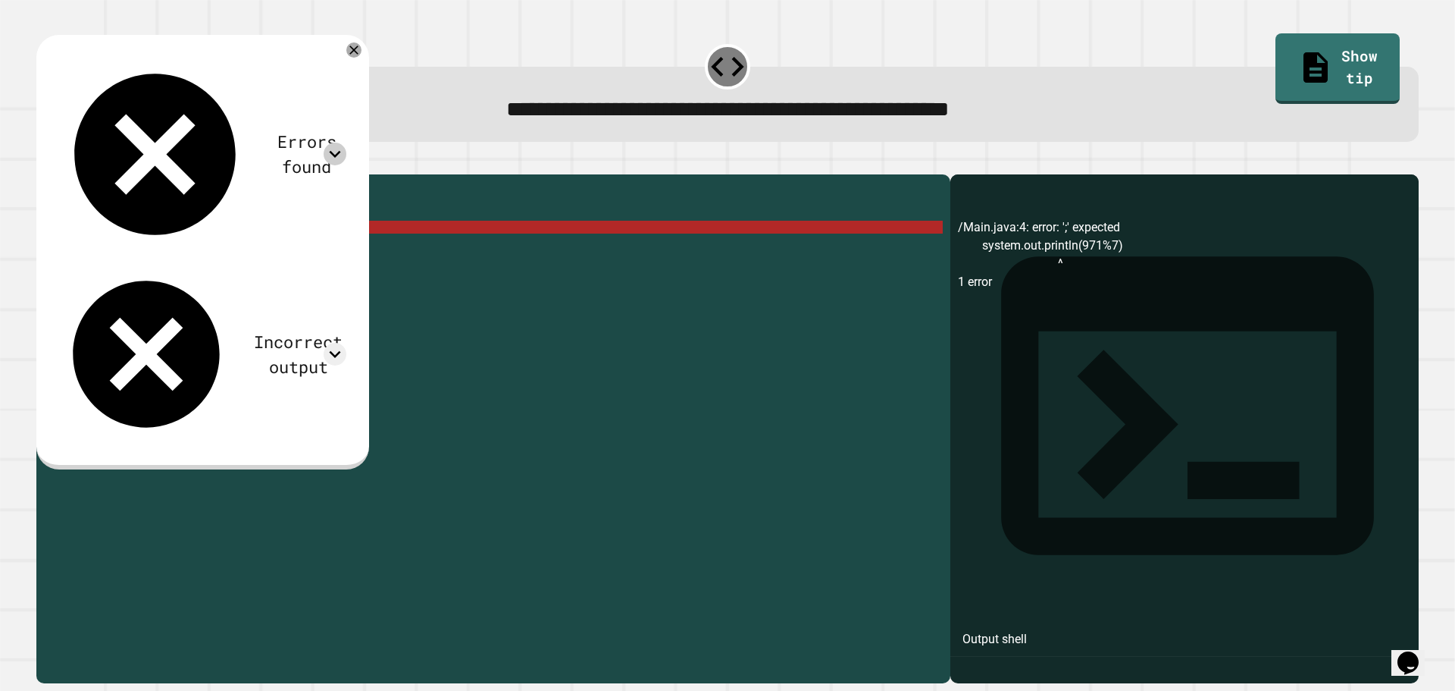
click at [345, 143] on icon at bounding box center [335, 154] width 23 height 23
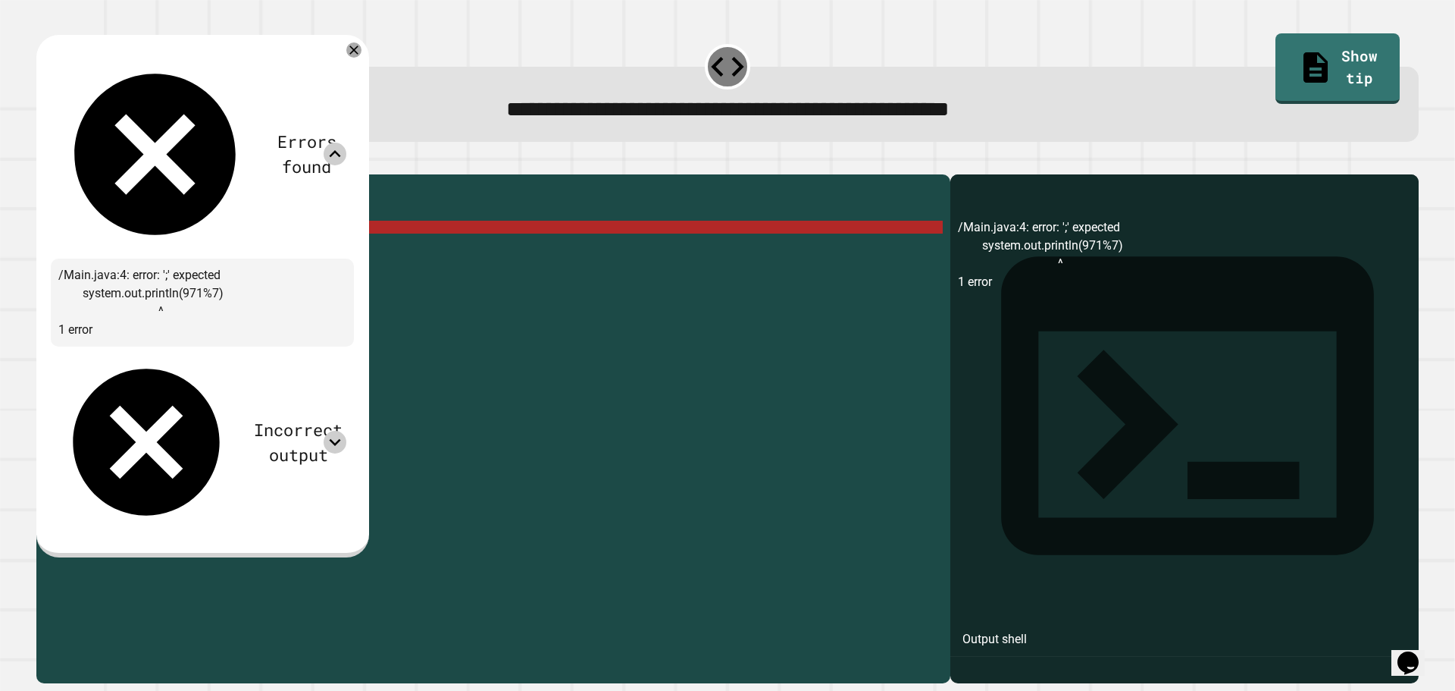
click at [343, 431] on icon at bounding box center [335, 442] width 23 height 23
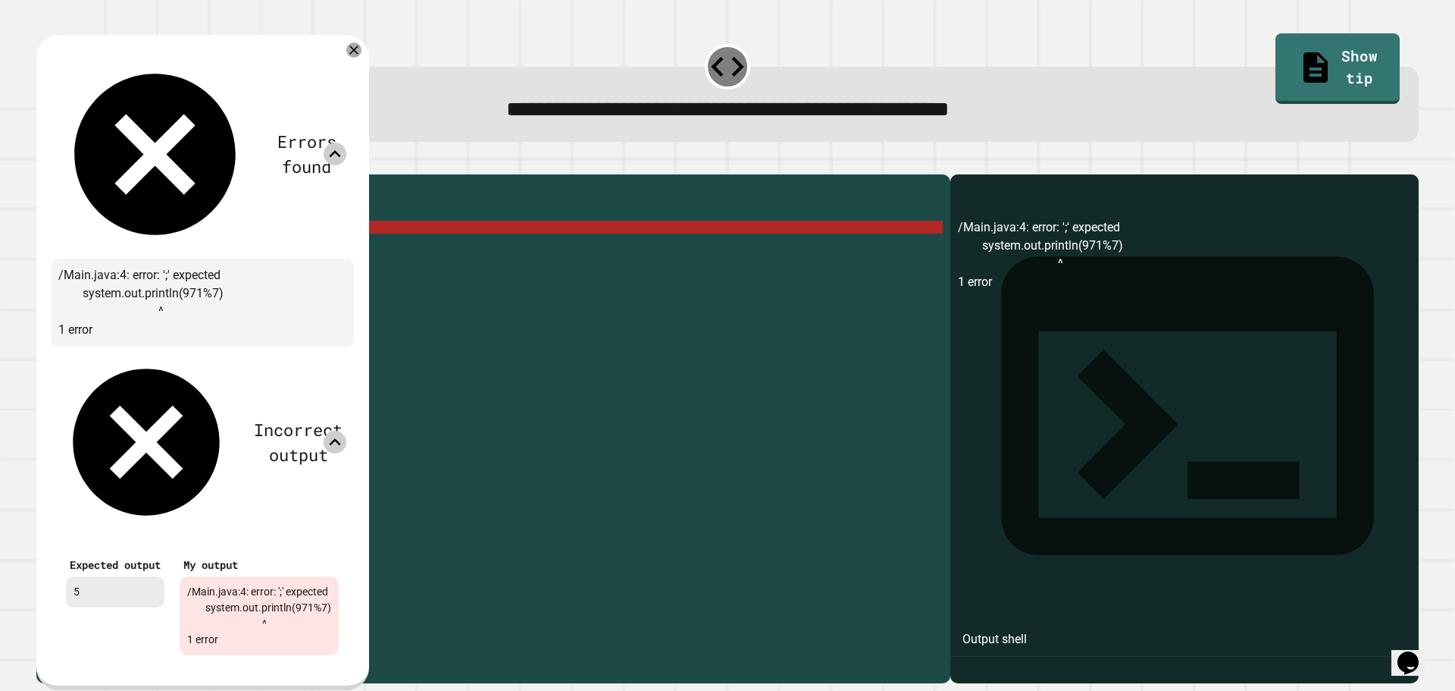
click at [362, 45] on div at bounding box center [353, 49] width 15 height 15
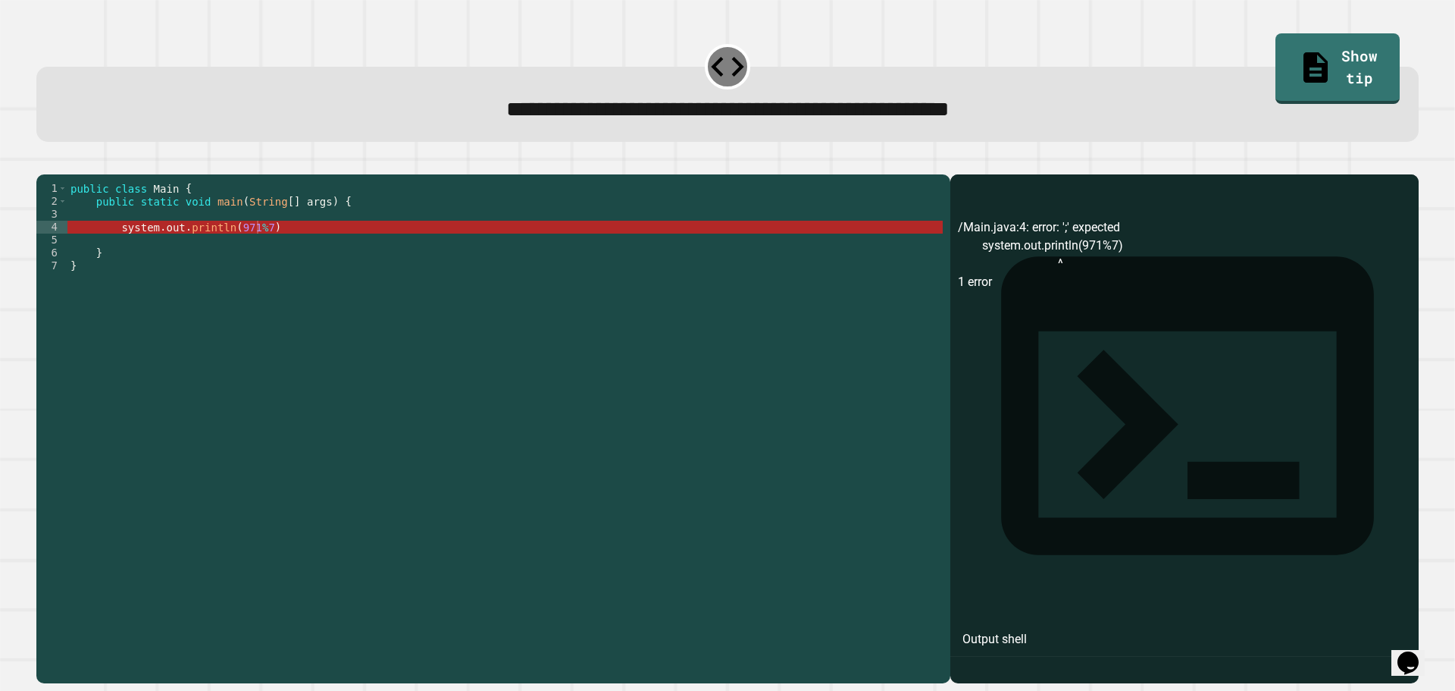
click at [307, 248] on div "public class Main { public static void main ( String [ ] args ) { system . out …" at bounding box center [504, 414] width 875 height 464
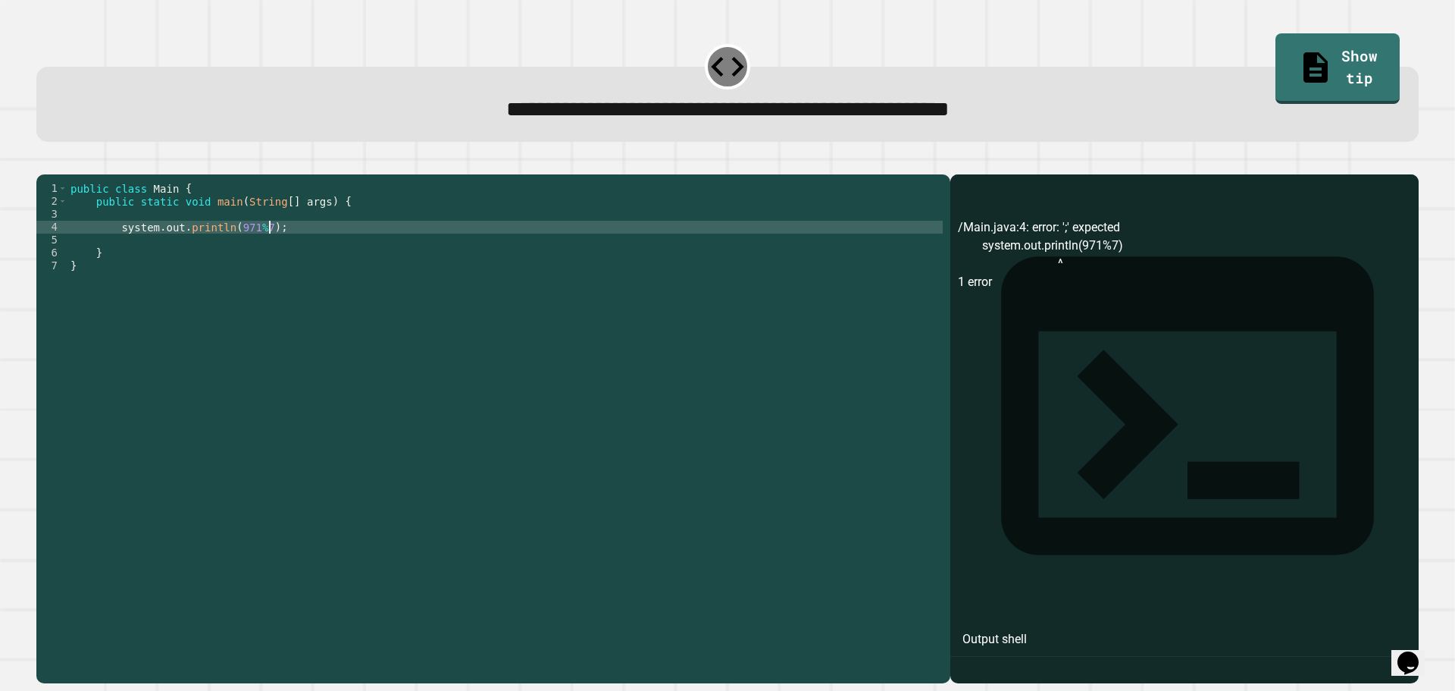
click at [69, 162] on div at bounding box center [727, 165] width 1383 height 18
click at [44, 162] on button "button" at bounding box center [44, 162] width 0 height 0
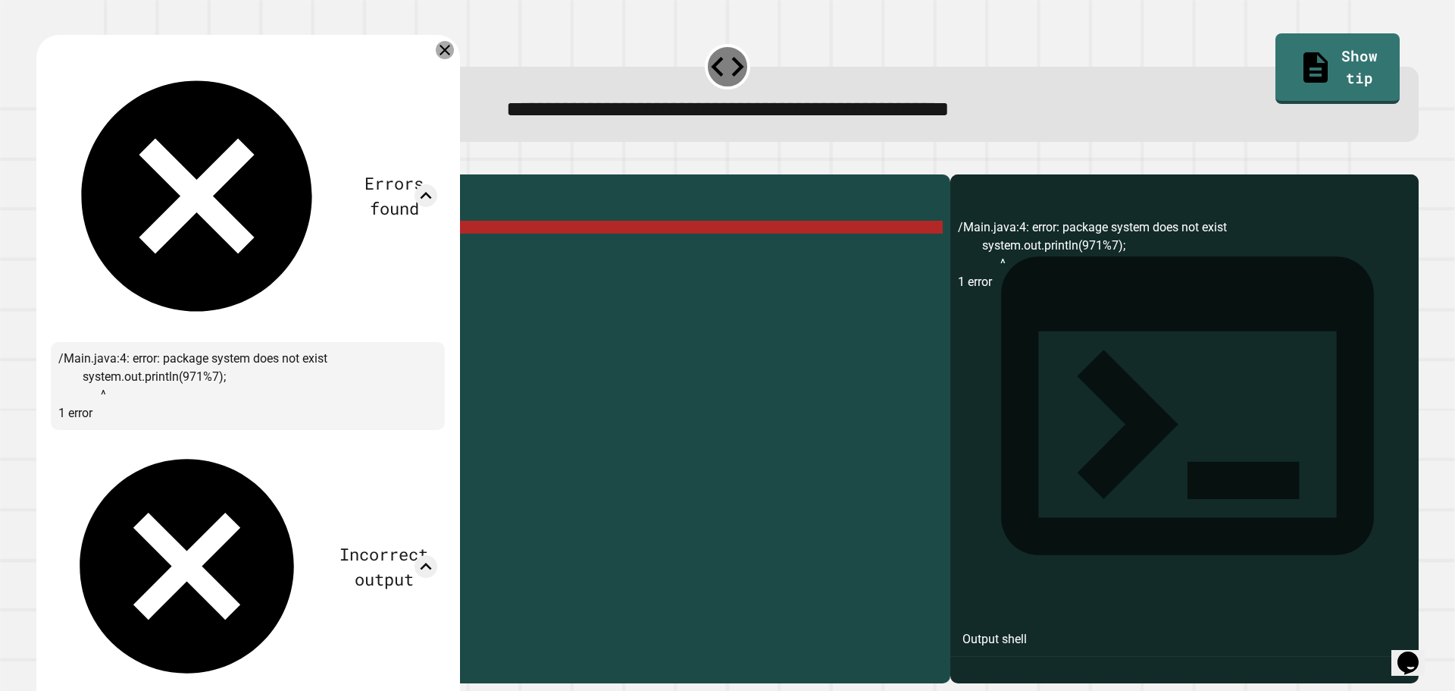
click at [454, 58] on icon at bounding box center [445, 50] width 18 height 18
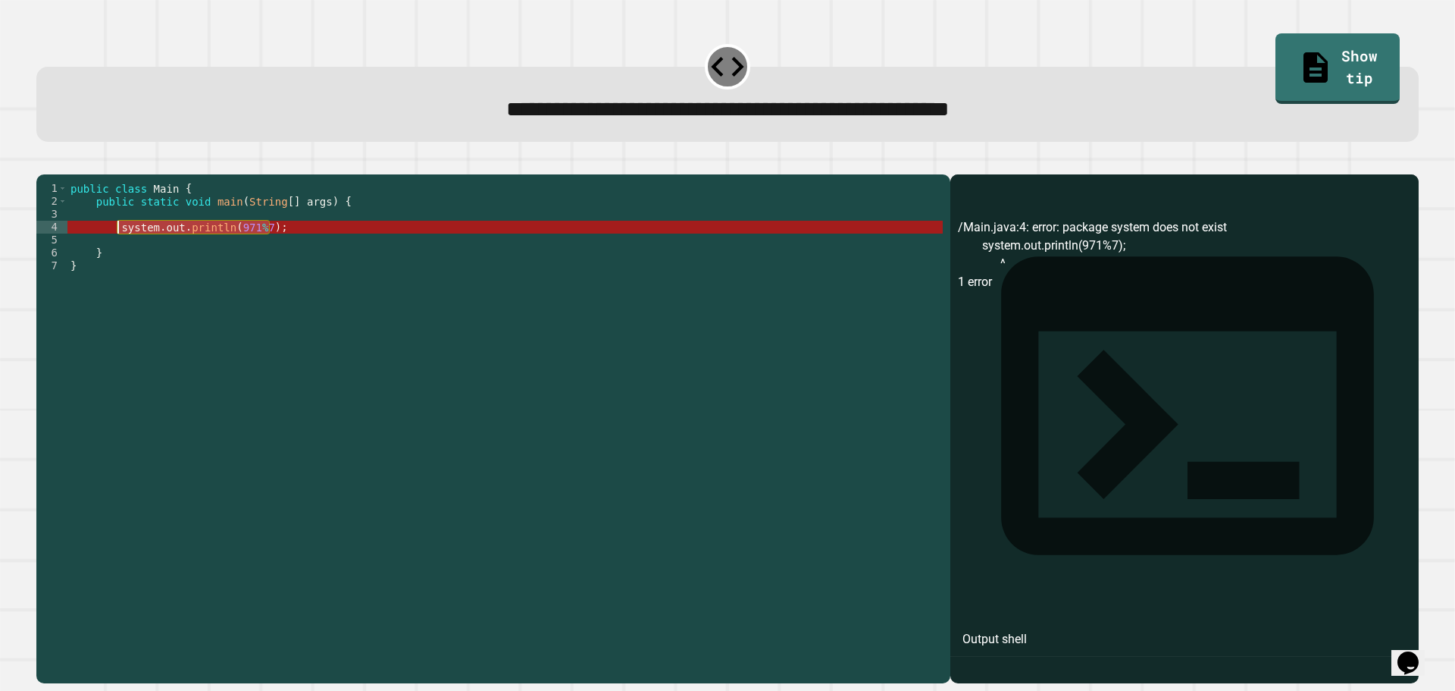
drag, startPoint x: 307, startPoint y: 249, endPoint x: 117, endPoint y: 244, distance: 189.6
click at [117, 244] on div "public class Main { public static void main ( String [ ] args ) { system . out …" at bounding box center [504, 414] width 875 height 464
drag, startPoint x: 1283, startPoint y: 99, endPoint x: 1288, endPoint y: 70, distance: 29.9
click at [1285, 99] on div "**********" at bounding box center [728, 109] width 1329 height 33
click at [1288, 70] on link "Show tip" at bounding box center [1337, 67] width 109 height 74
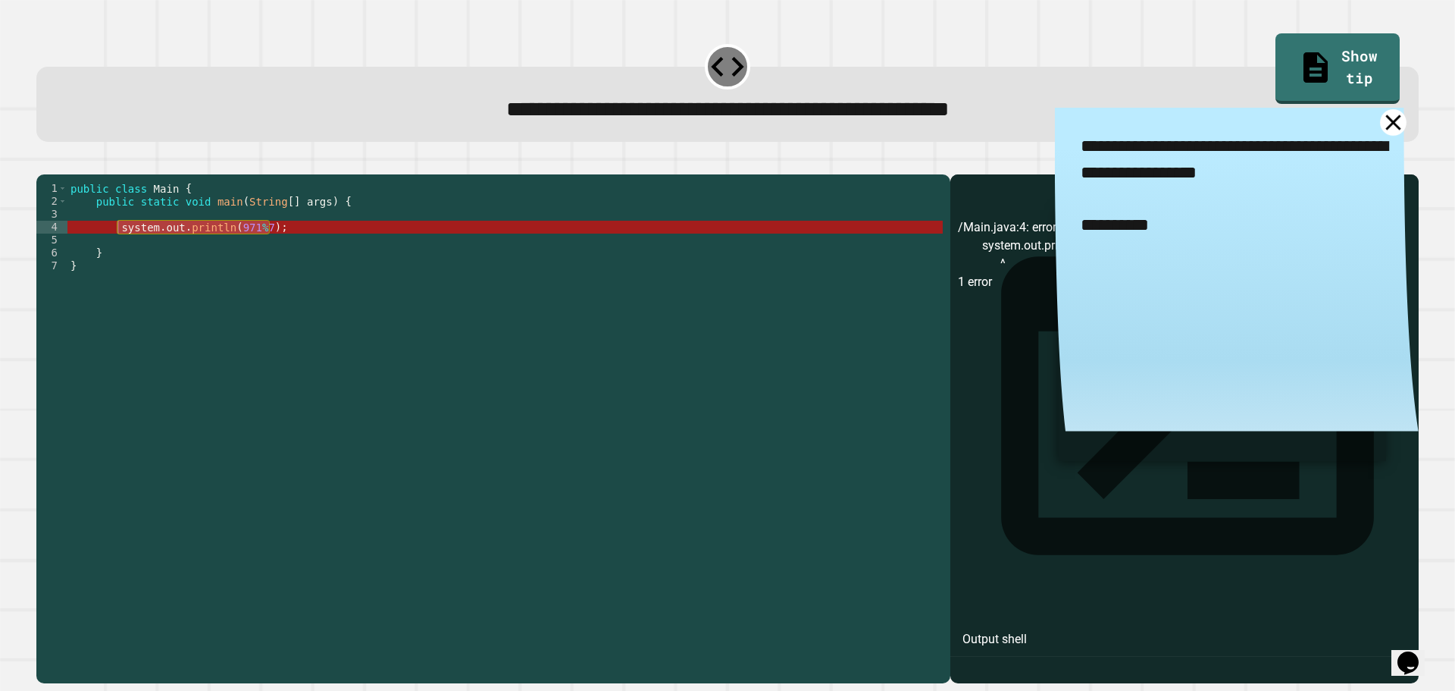
click at [1380, 128] on icon at bounding box center [1393, 122] width 27 height 27
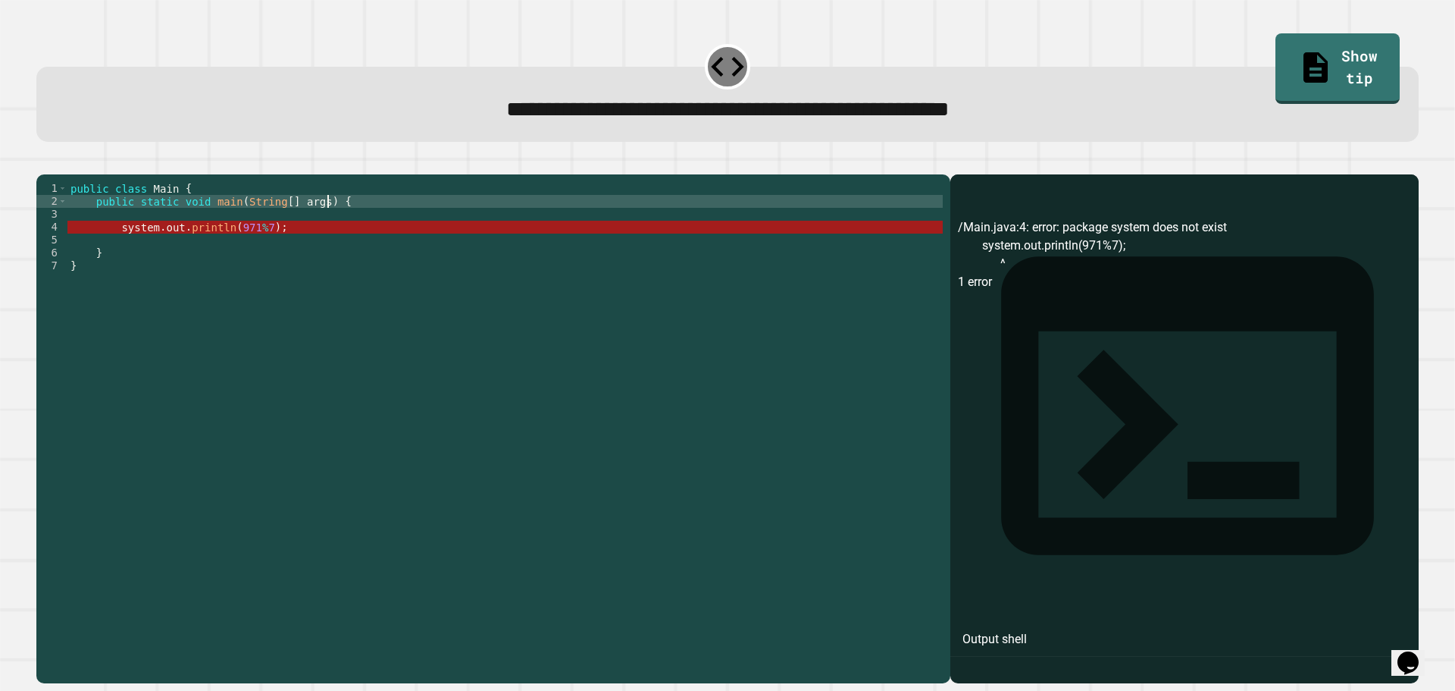
click at [410, 228] on div "public class Main { public static void main ( String [ ] args ) { system . out …" at bounding box center [504, 414] width 875 height 464
click at [346, 276] on div "public class Main { public static void main ( String [ ] args ) { system . out …" at bounding box center [504, 414] width 875 height 464
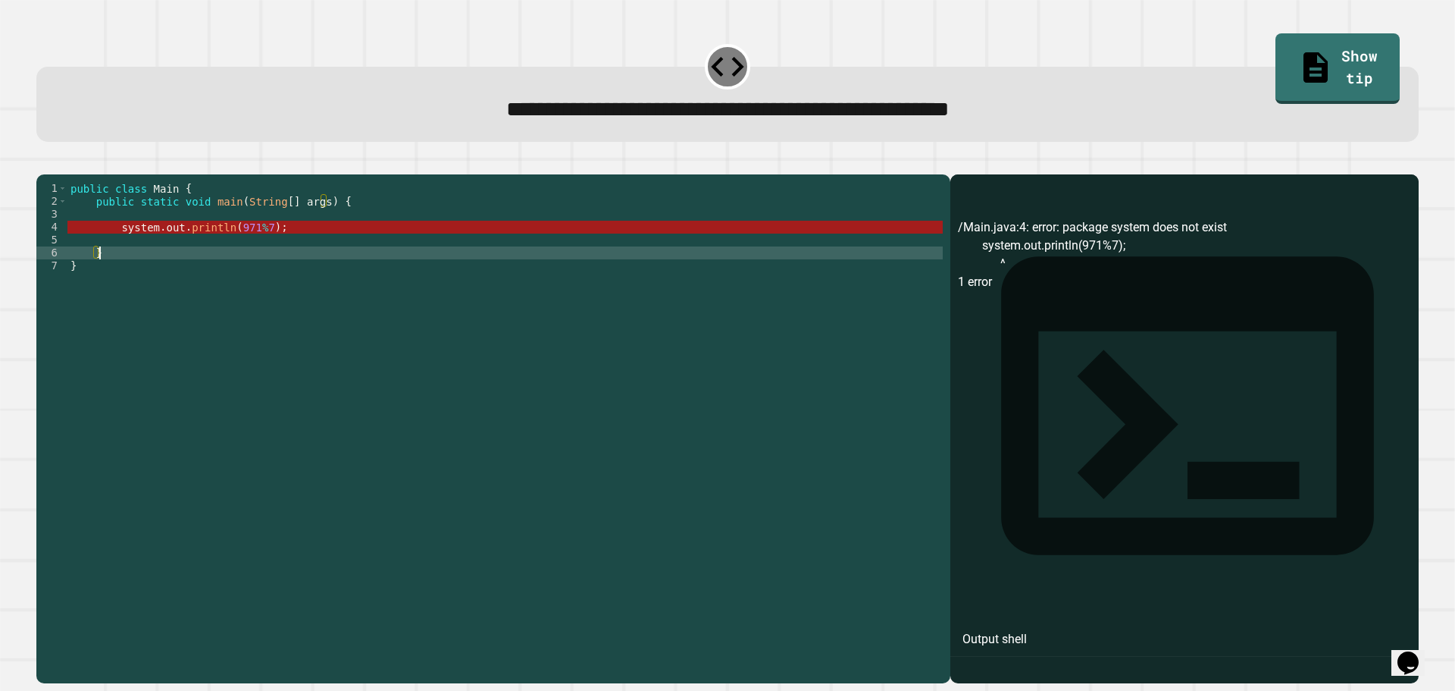
scroll to position [0, 2]
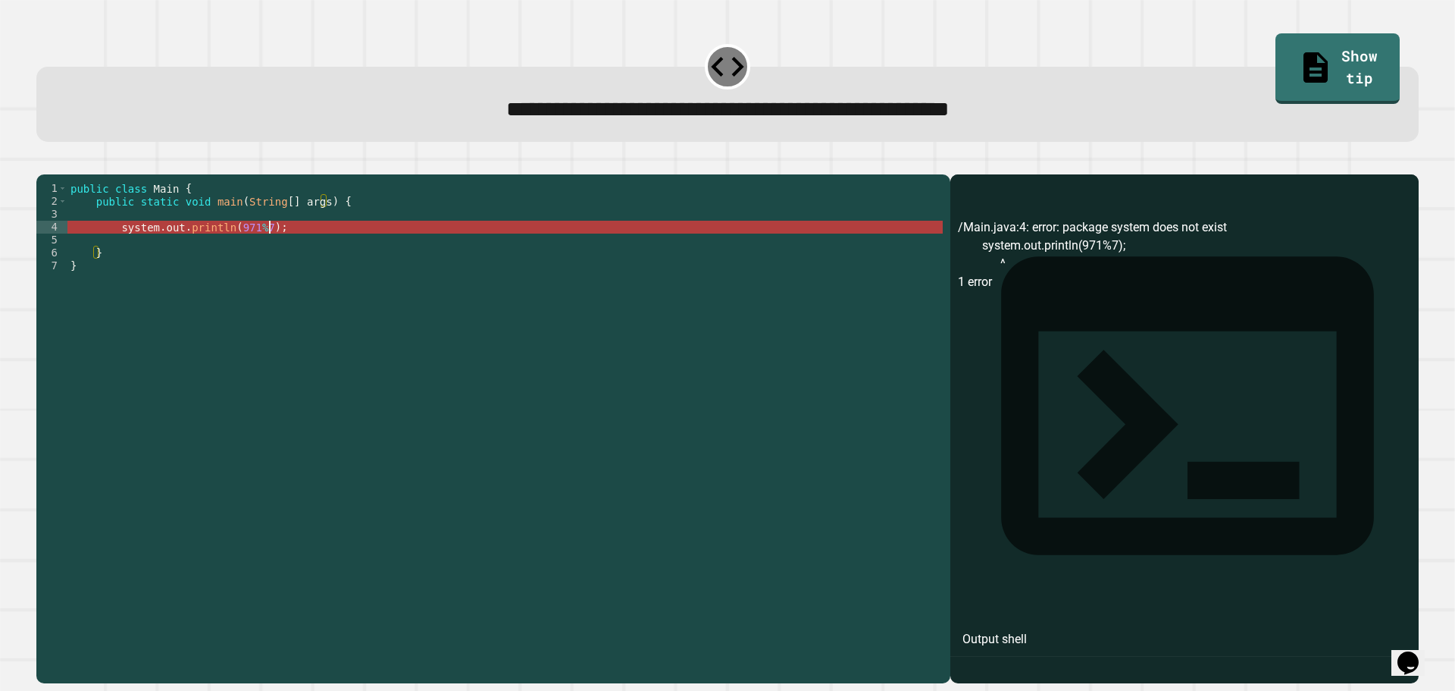
click at [351, 253] on div "public class Main { public static void main ( String [ ] args ) { system . out …" at bounding box center [504, 414] width 875 height 464
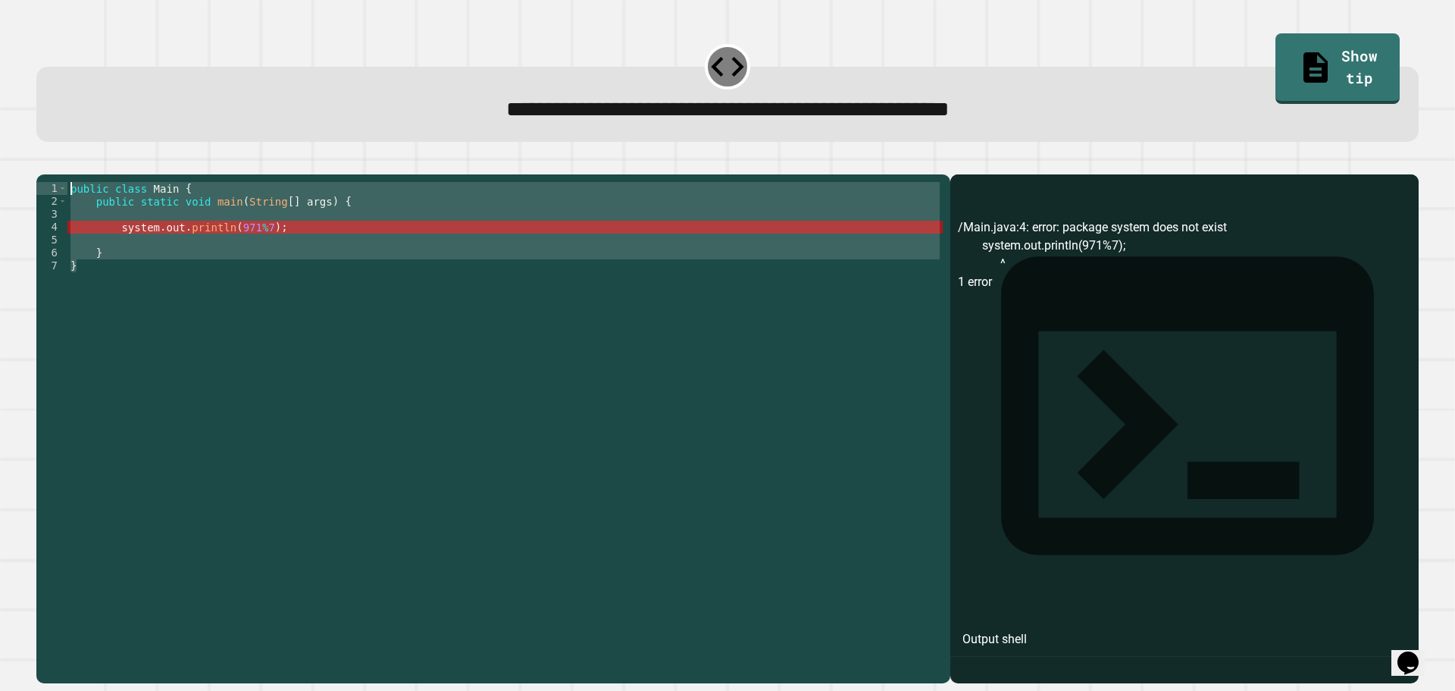
drag, startPoint x: 371, startPoint y: 291, endPoint x: 0, endPoint y: 202, distance: 381.3
click at [0, 202] on div "**********" at bounding box center [727, 345] width 1455 height 691
click at [724, 57] on icon at bounding box center [727, 66] width 39 height 39
click at [705, 91] on div "**********" at bounding box center [727, 104] width 1383 height 75
click at [313, 257] on div "public class Main { public static void main ( String [ ] args ) { system . out …" at bounding box center [504, 401] width 875 height 438
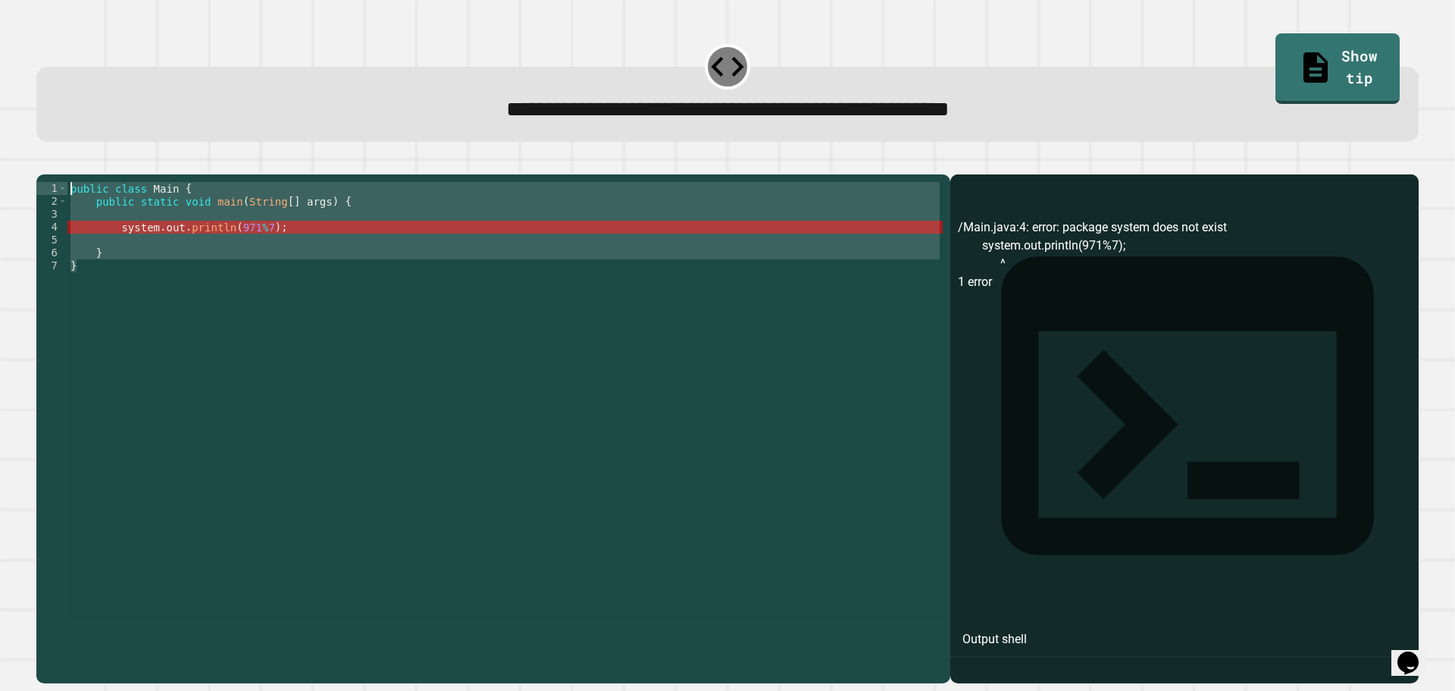
scroll to position [0, 0]
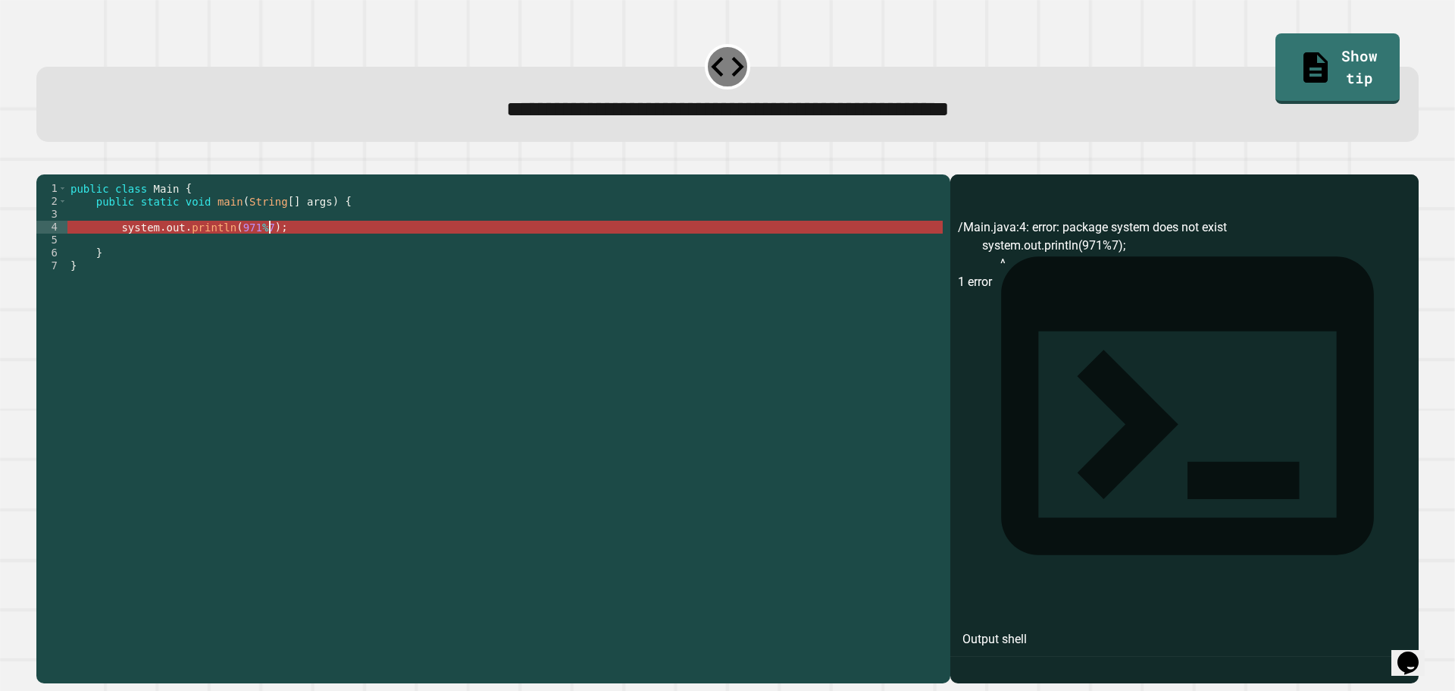
click at [268, 251] on div "public class Main { public static void main ( String [ ] args ) { system . out …" at bounding box center [504, 414] width 875 height 464
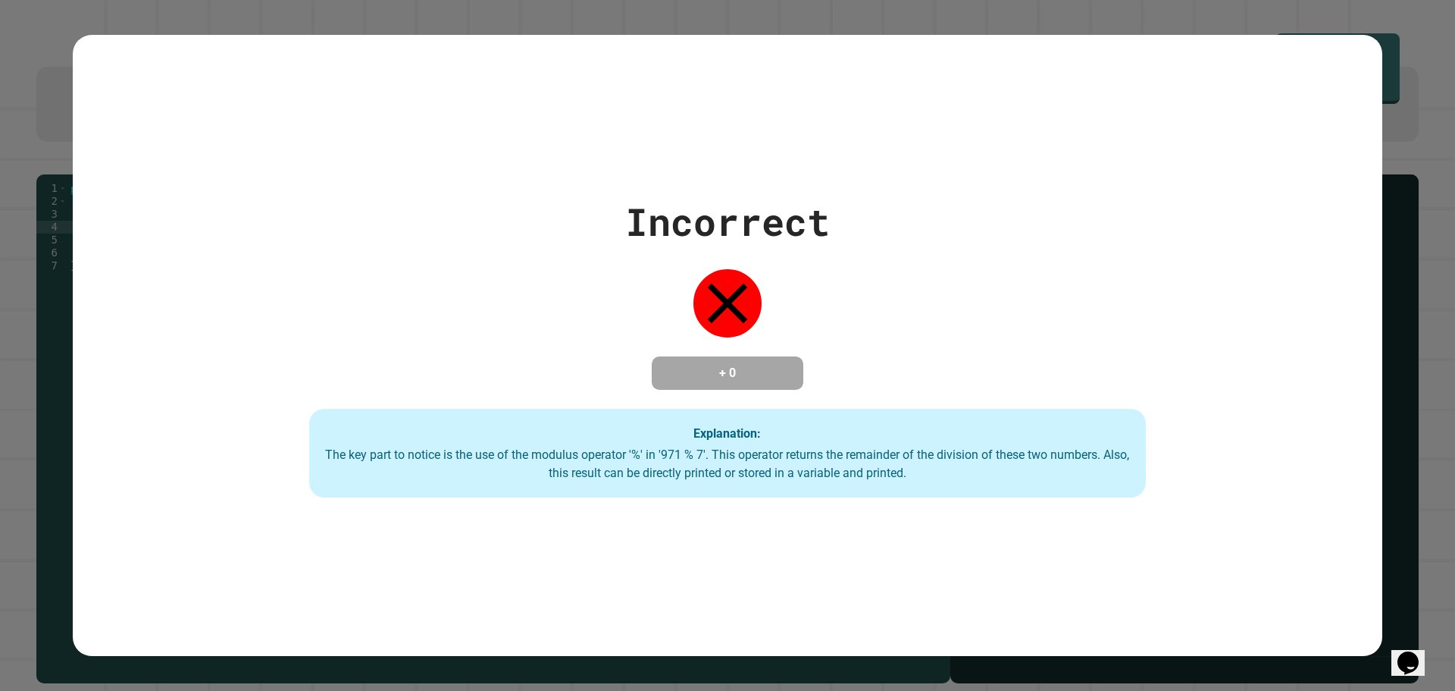
type textarea "**********"
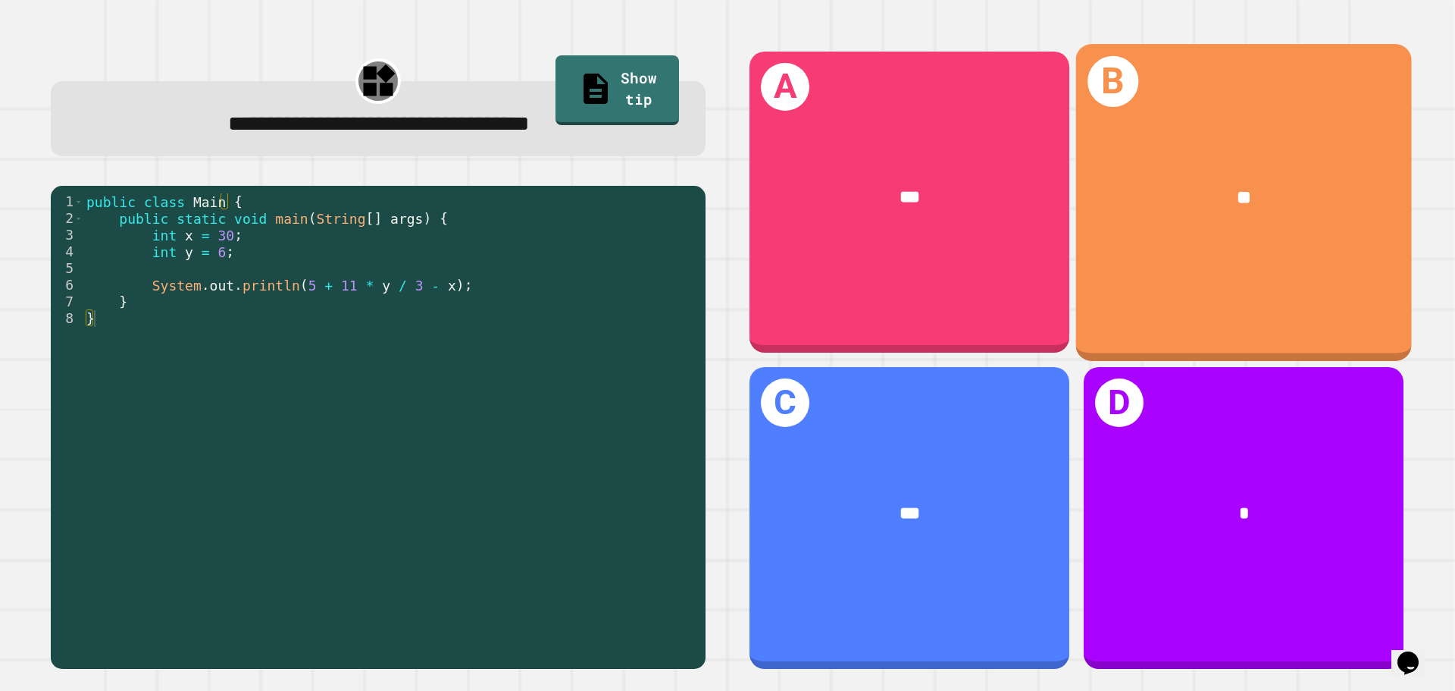
click at [1334, 138] on div "B **" at bounding box center [1244, 202] width 336 height 316
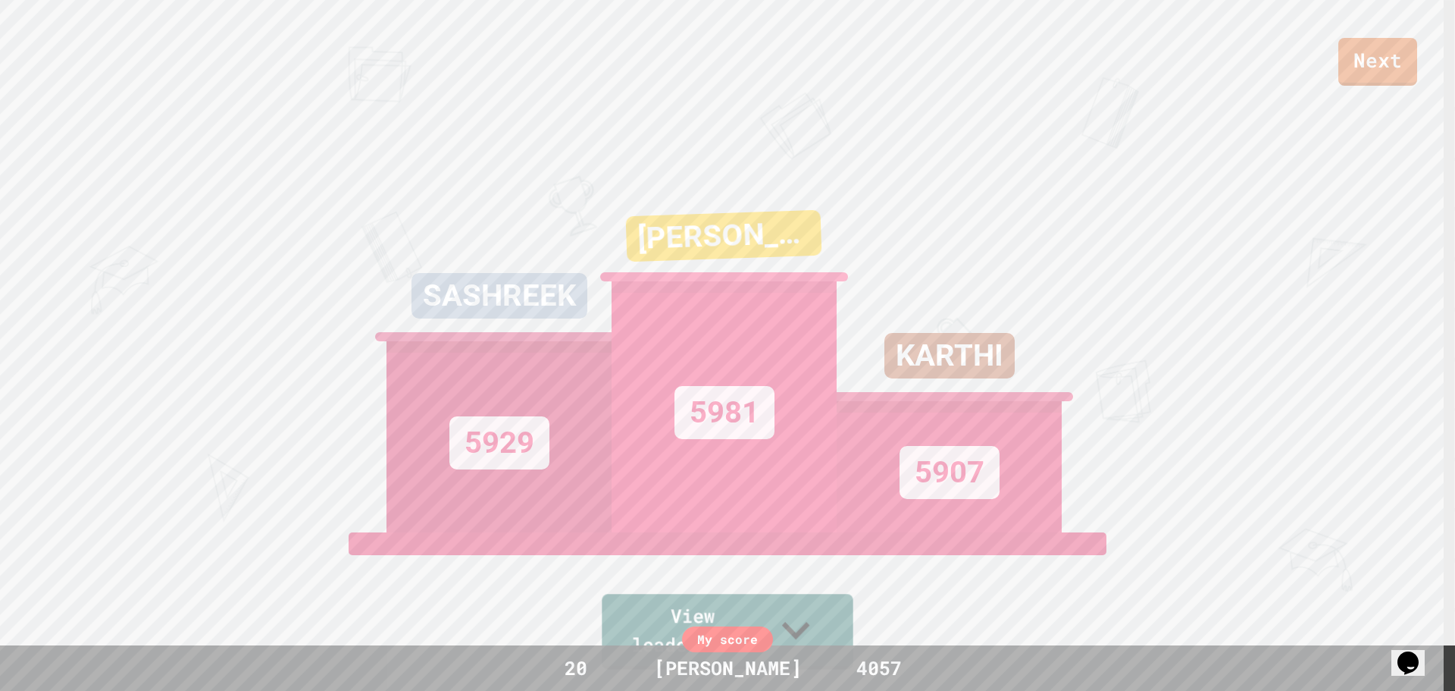
drag, startPoint x: 804, startPoint y: 636, endPoint x: 812, endPoint y: 634, distance: 7.9
click at [811, 634] on icon at bounding box center [796, 629] width 55 height 57
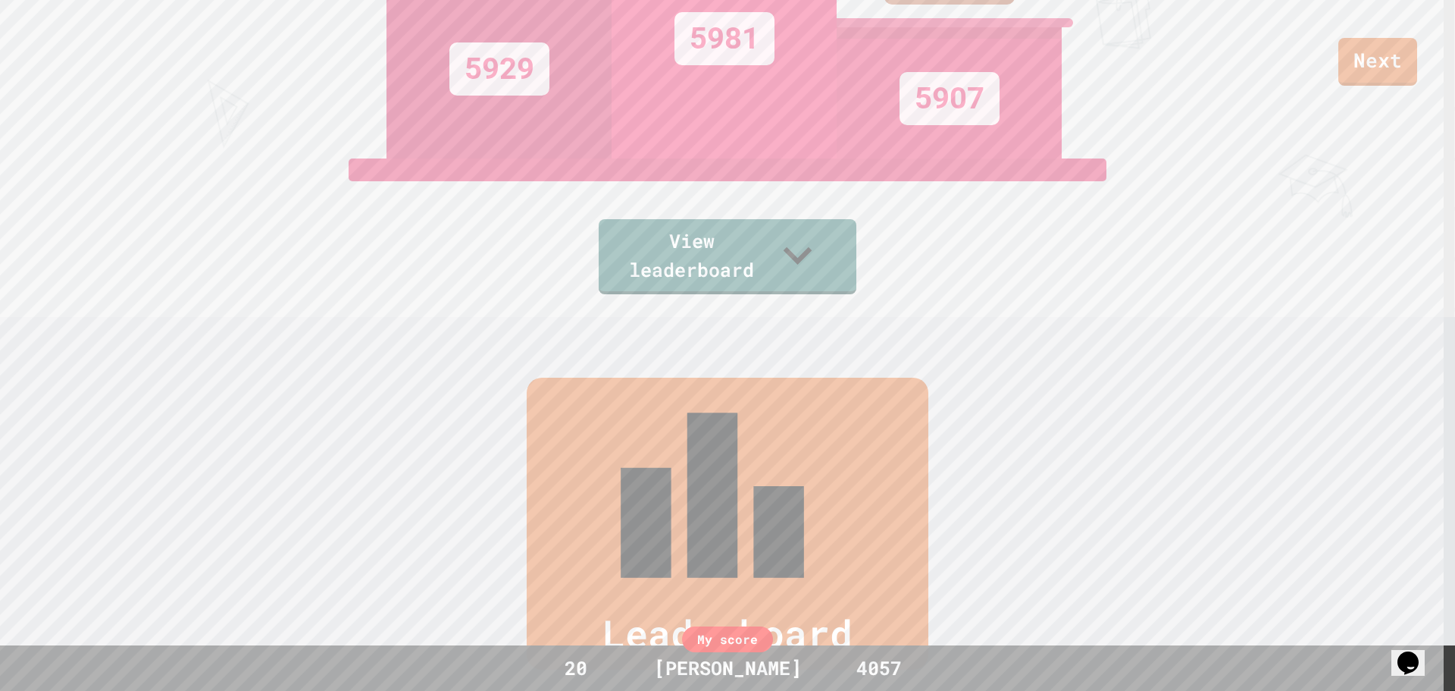
scroll to position [545, 0]
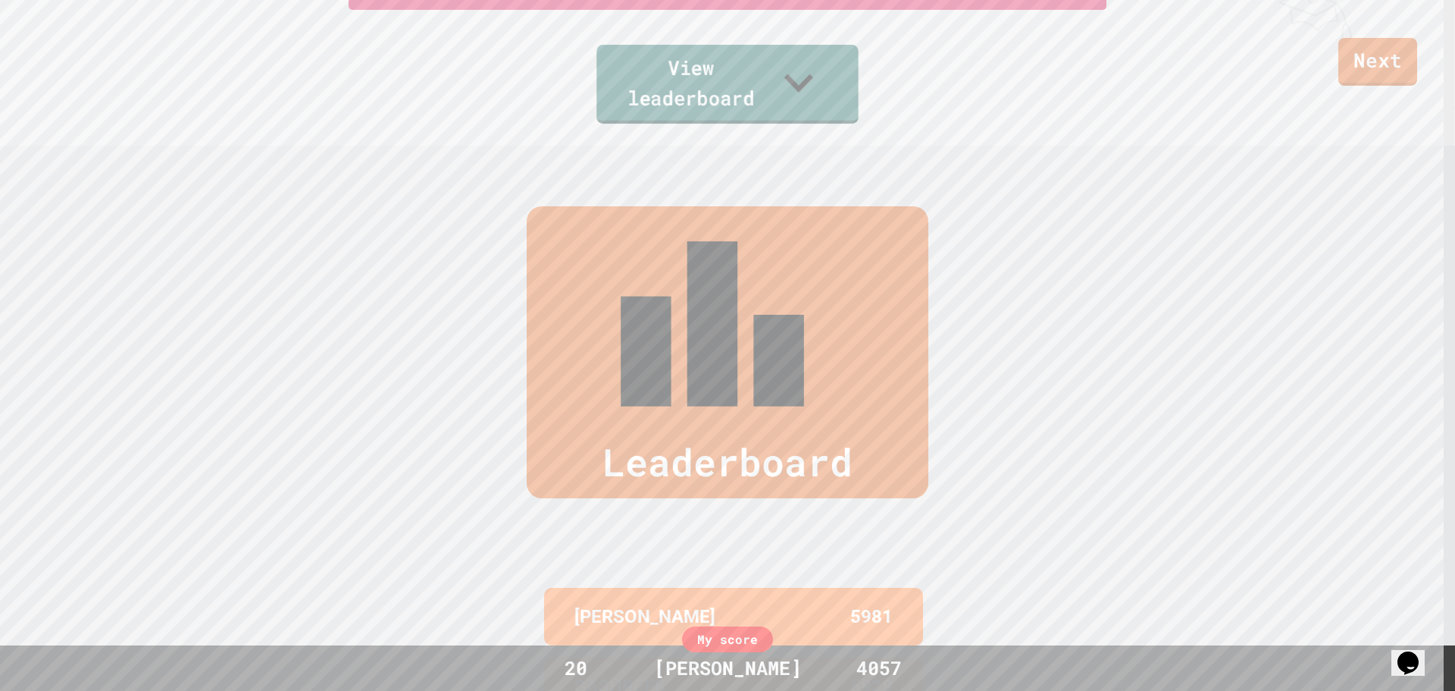
click at [794, 94] on link "View leaderboard" at bounding box center [728, 84] width 262 height 79
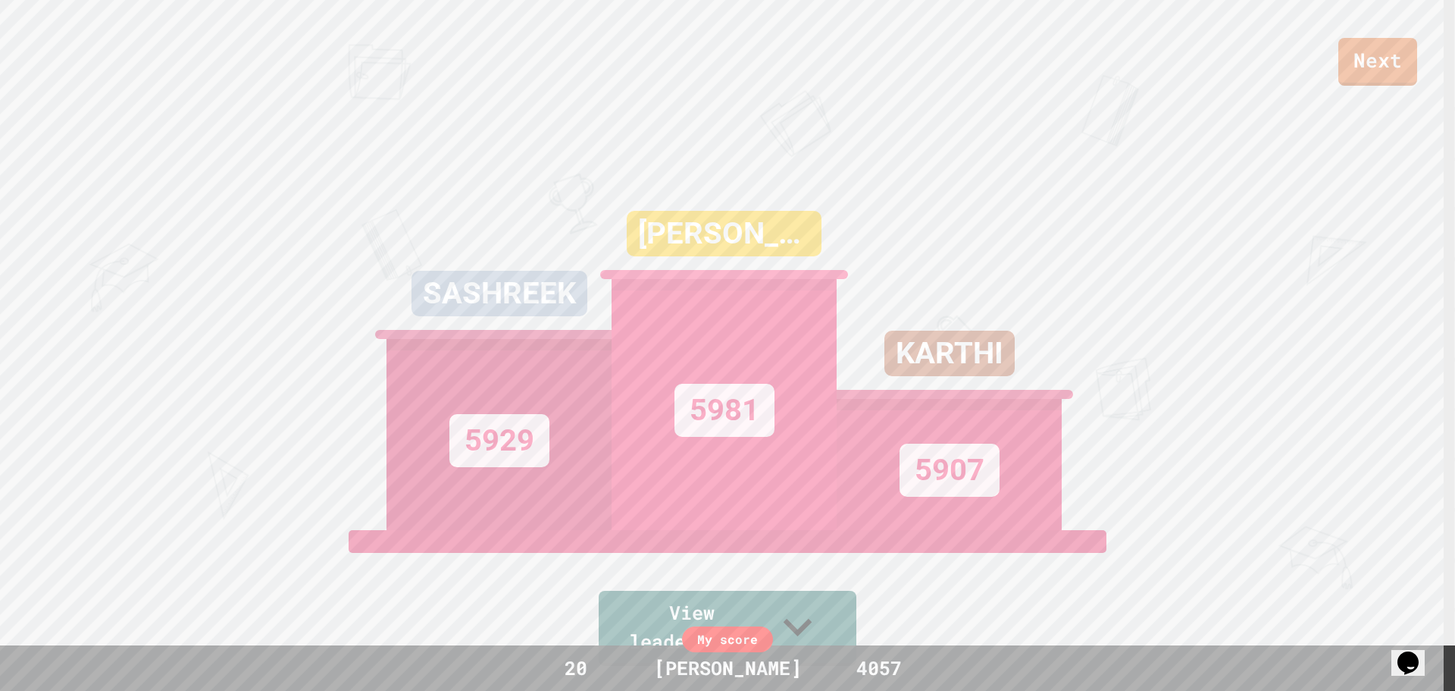
scroll to position [0, 0]
click at [1374, 60] on link "Next" at bounding box center [1377, 62] width 77 height 47
